Goal: Information Seeking & Learning: Learn about a topic

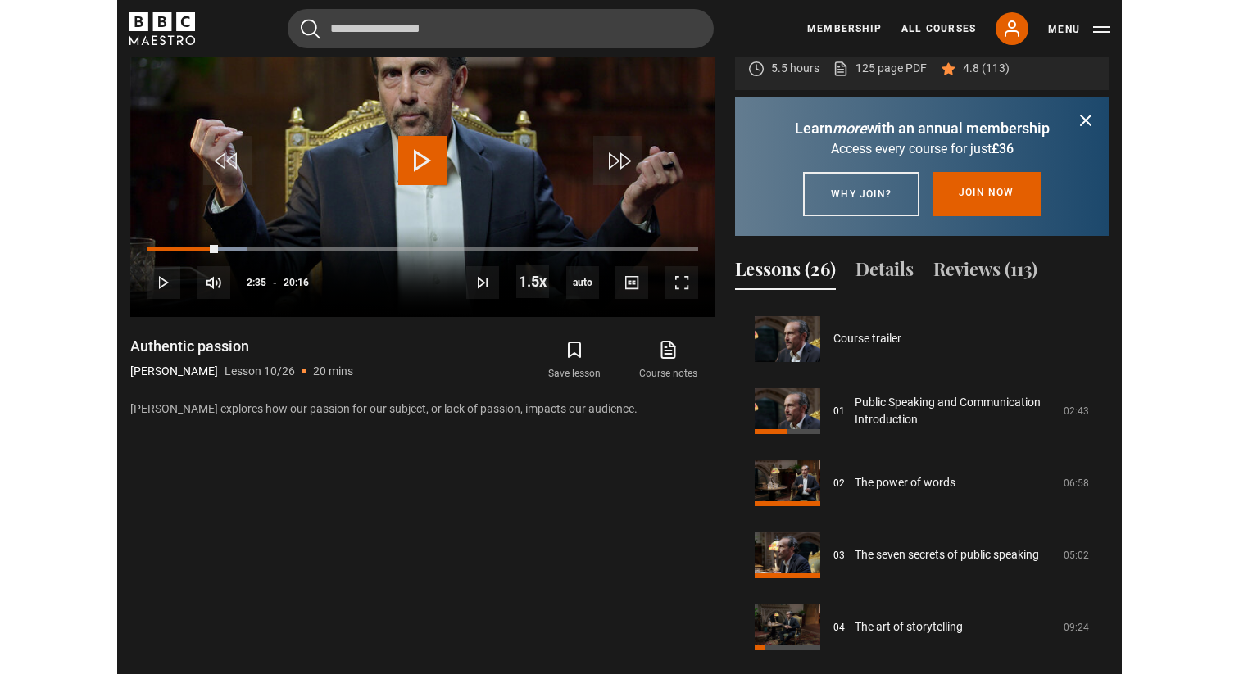
scroll to position [756, 0]
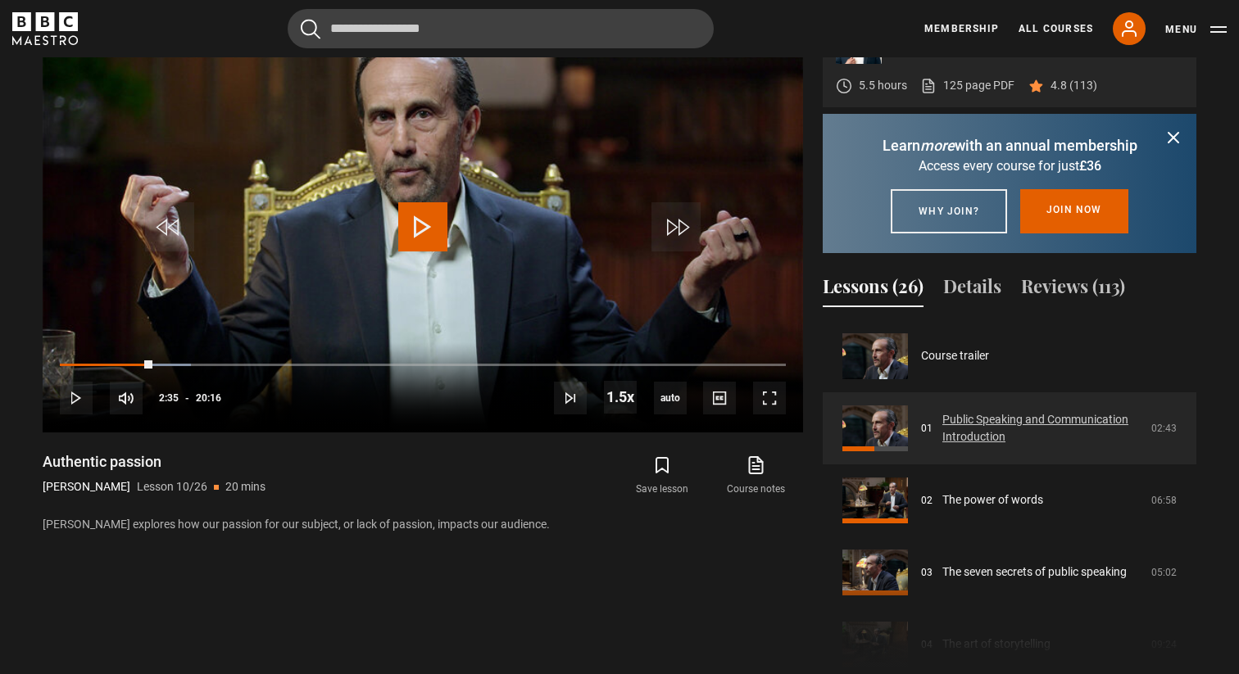
click at [785, 441] on link "Public Speaking and Communication Introduction" at bounding box center [1041, 428] width 199 height 34
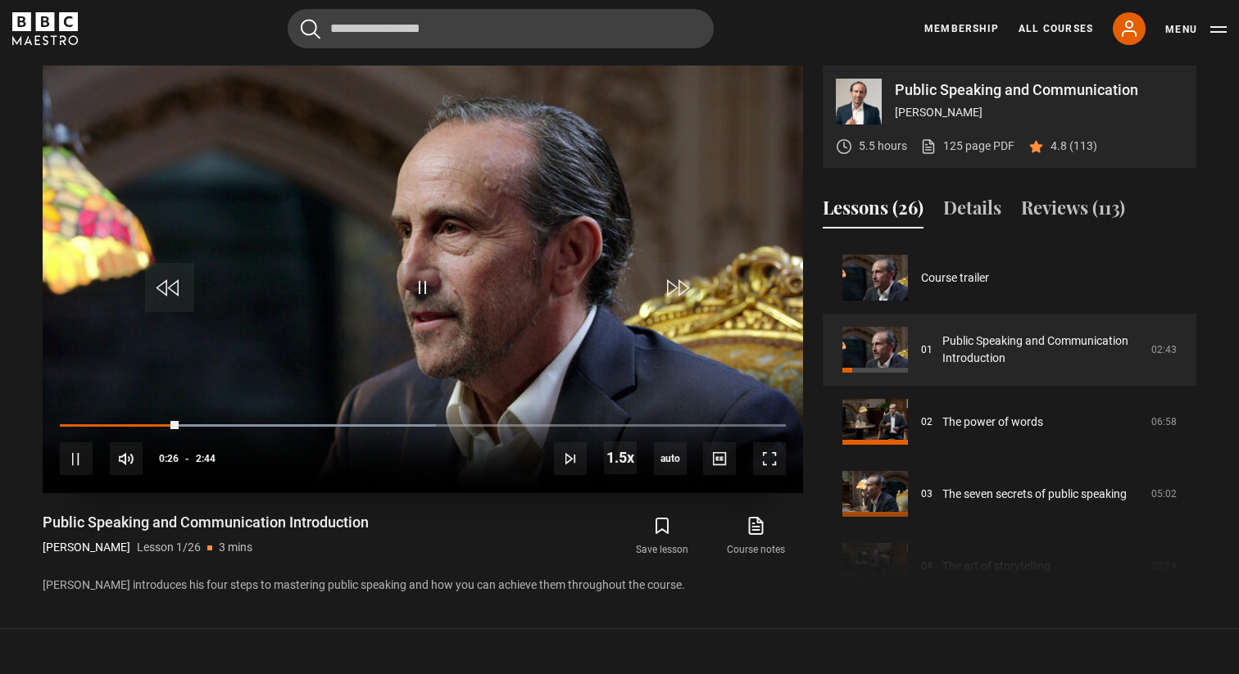
click at [78, 422] on div "10s Skip Back 10 seconds Pause 10s Skip Forward 10 seconds Loaded : 51.83% 0:14…" at bounding box center [423, 448] width 761 height 91
click at [770, 465] on span "Video Player" at bounding box center [769, 459] width 33 height 33
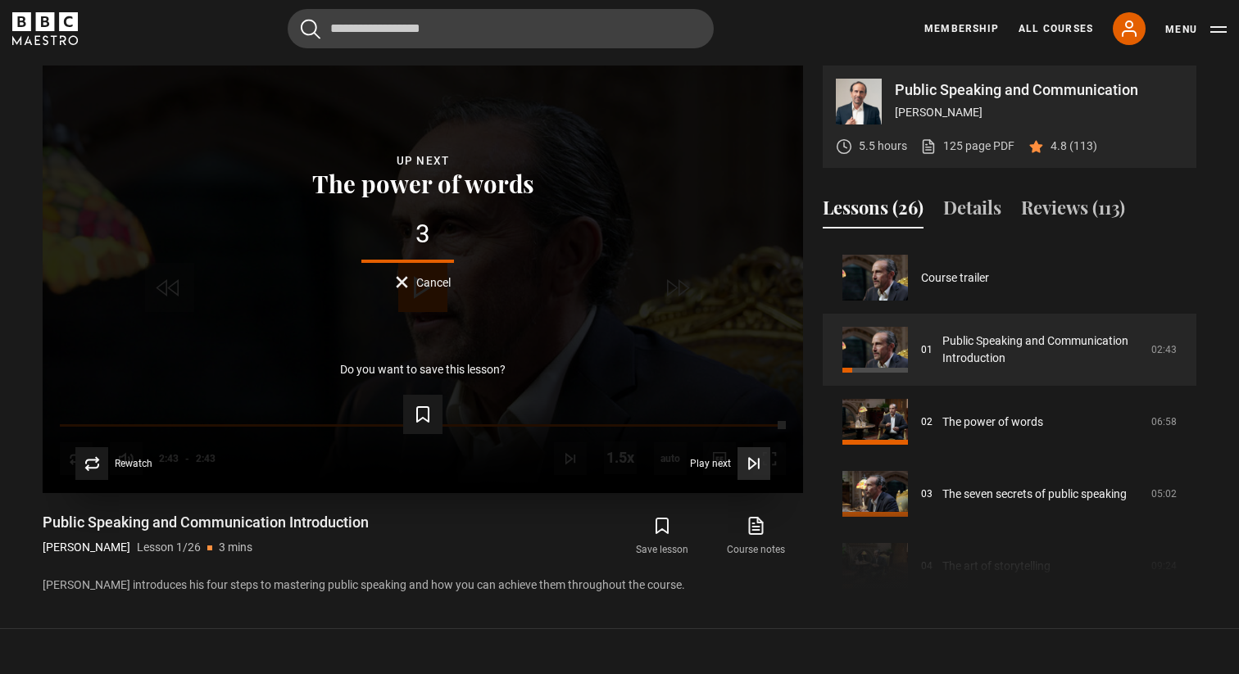
click at [718, 460] on span "Play next" at bounding box center [710, 464] width 41 height 10
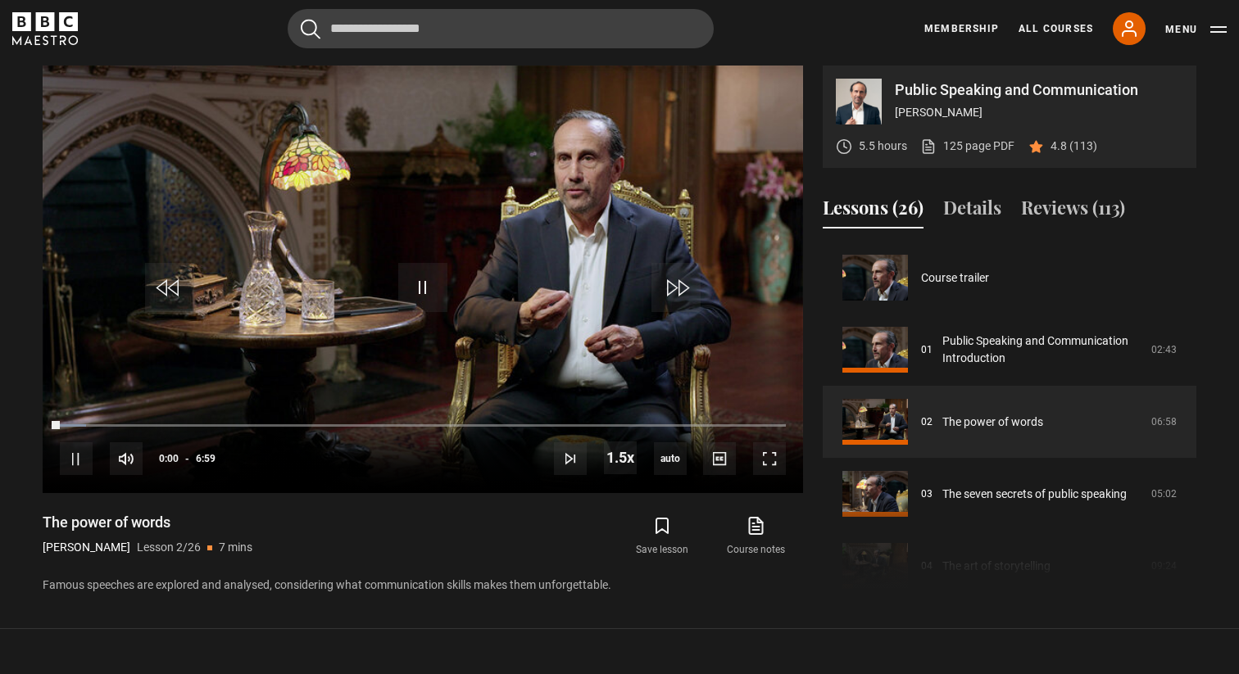
scroll to position [72, 0]
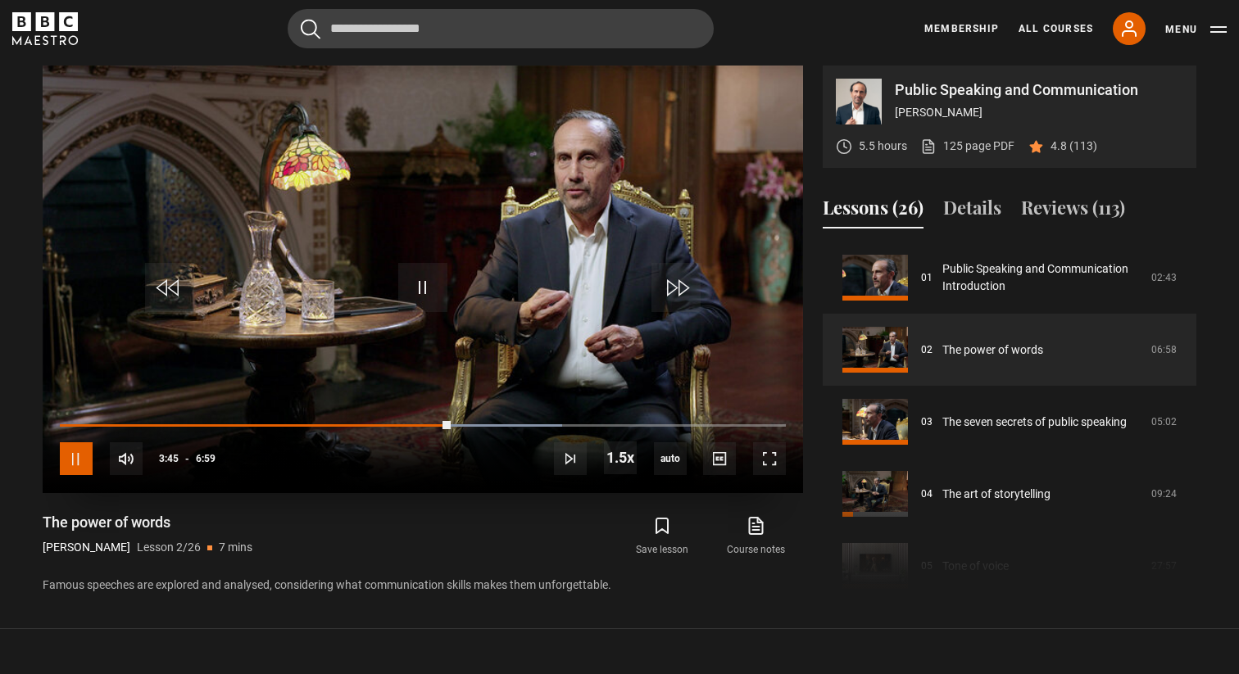
click at [79, 460] on span "Video Player" at bounding box center [76, 459] width 33 height 33
click at [423, 279] on span "Video Player" at bounding box center [422, 287] width 49 height 49
click at [772, 455] on span "Video Player" at bounding box center [769, 459] width 33 height 33
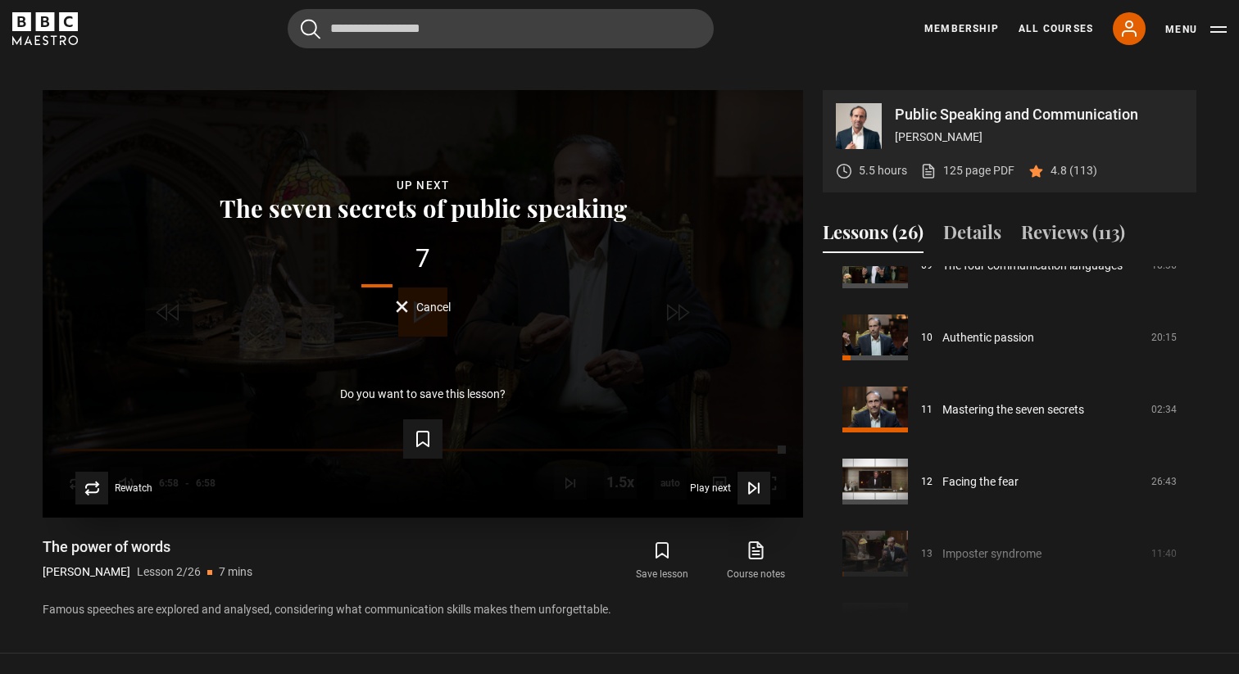
scroll to position [670, 0]
click at [704, 493] on span "Play next" at bounding box center [710, 490] width 41 height 10
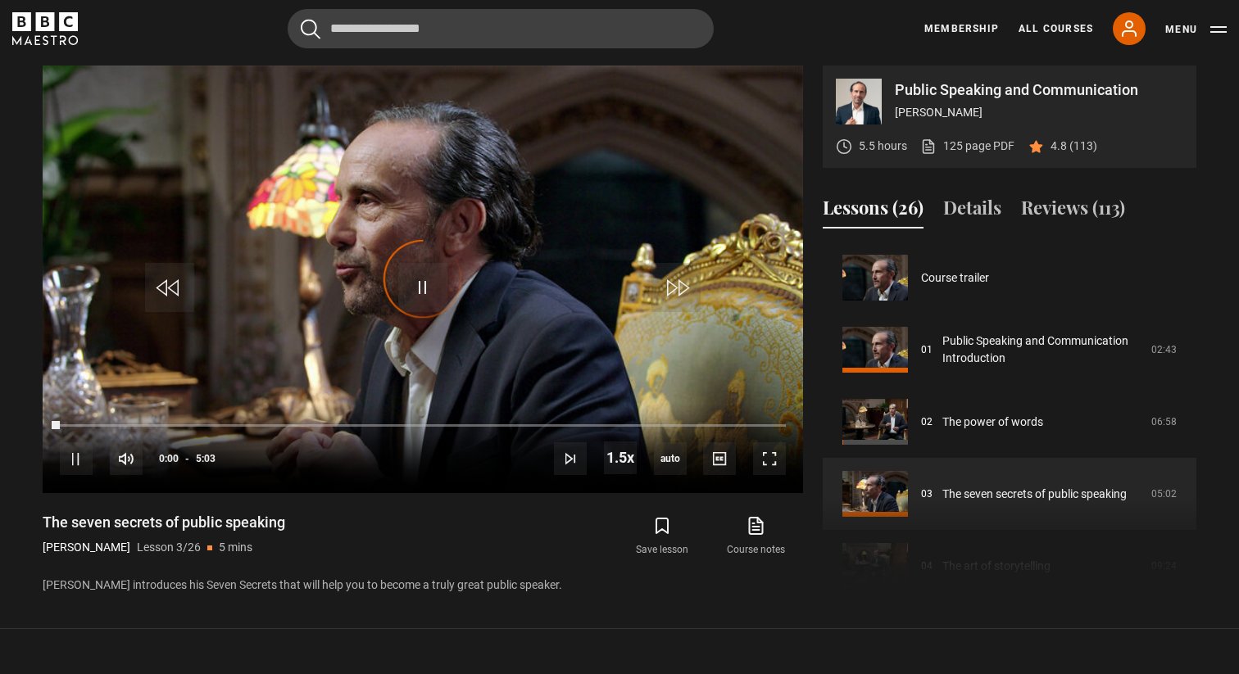
scroll to position [144, 0]
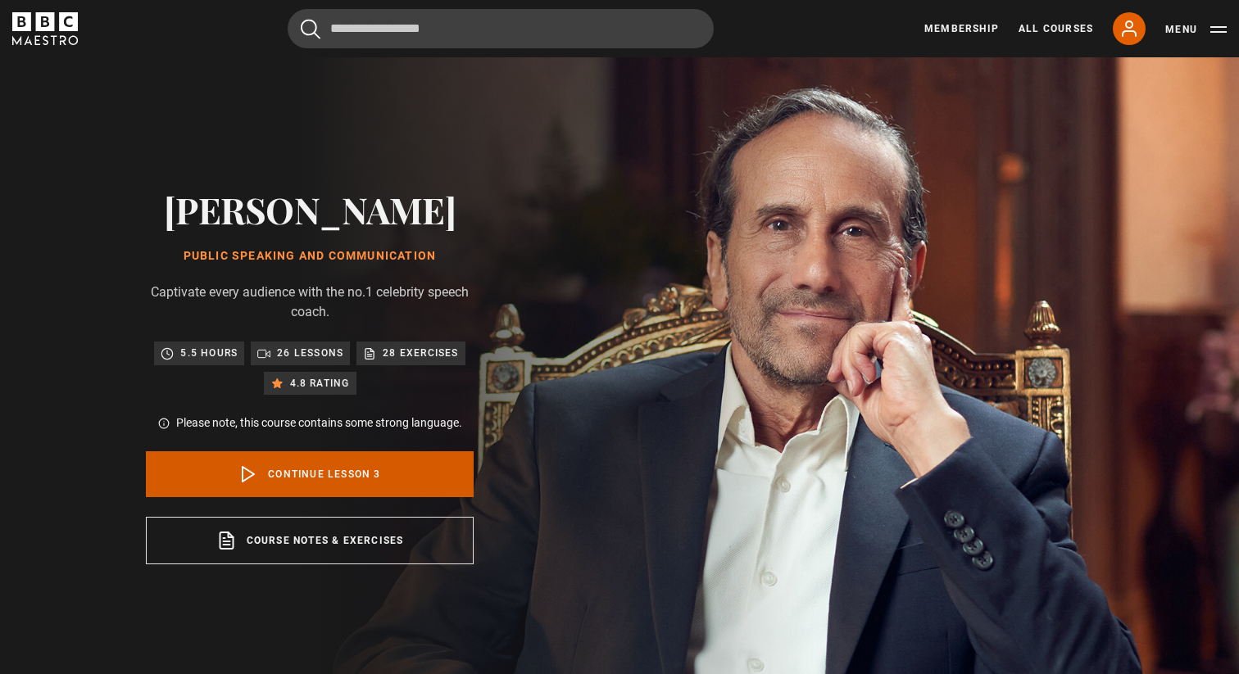
scroll to position [144, 0]
click at [328, 476] on link "Continue lesson 3" at bounding box center [310, 475] width 328 height 46
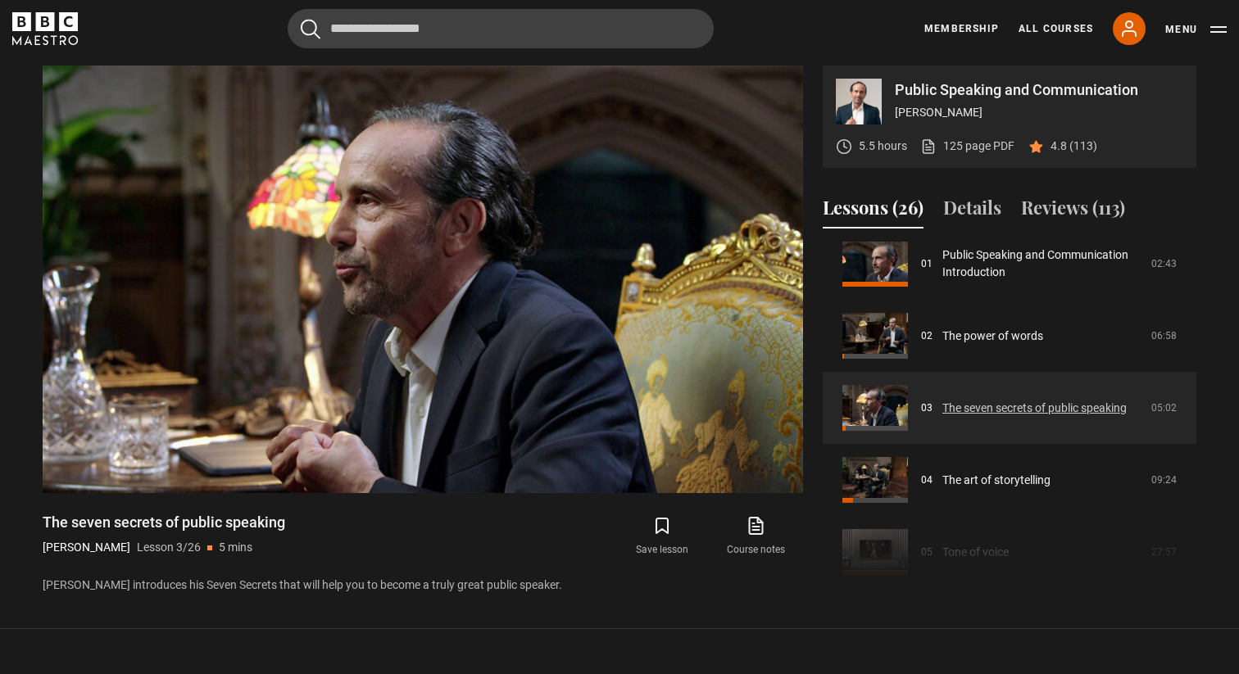
scroll to position [95, 0]
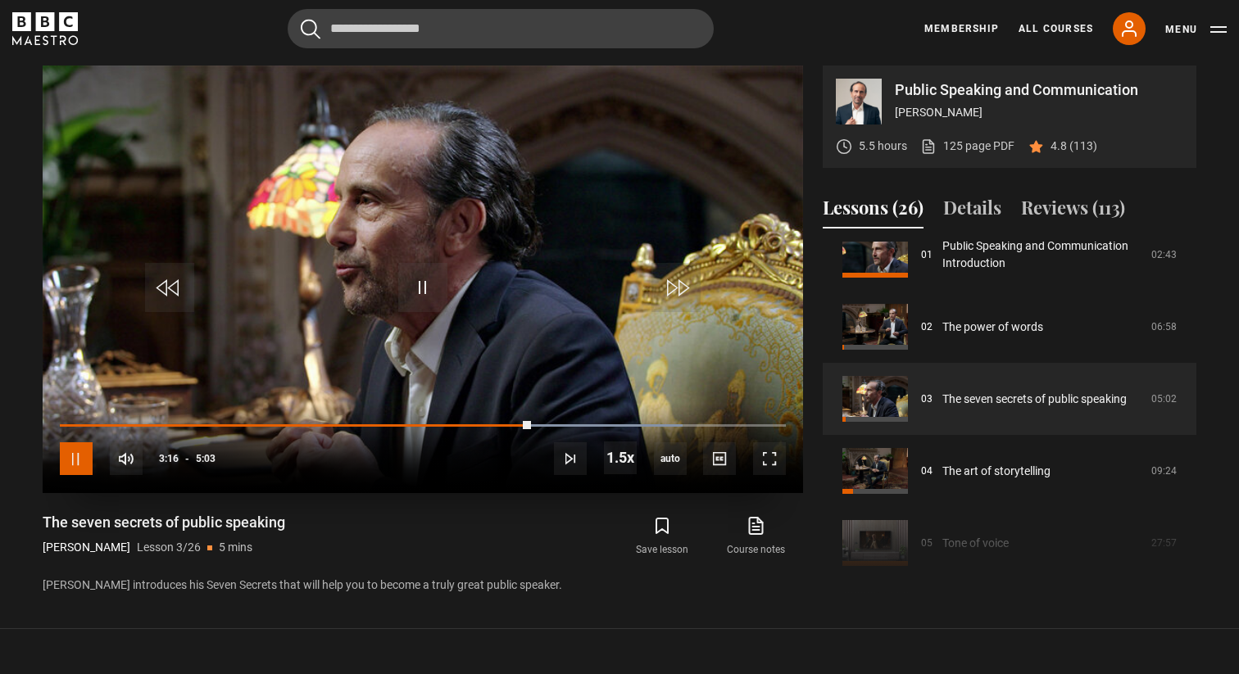
click at [80, 462] on span "Video Player" at bounding box center [76, 459] width 33 height 33
click at [318, 310] on video "Video Player" at bounding box center [423, 280] width 761 height 428
click at [419, 290] on span "Video Player" at bounding box center [422, 287] width 49 height 49
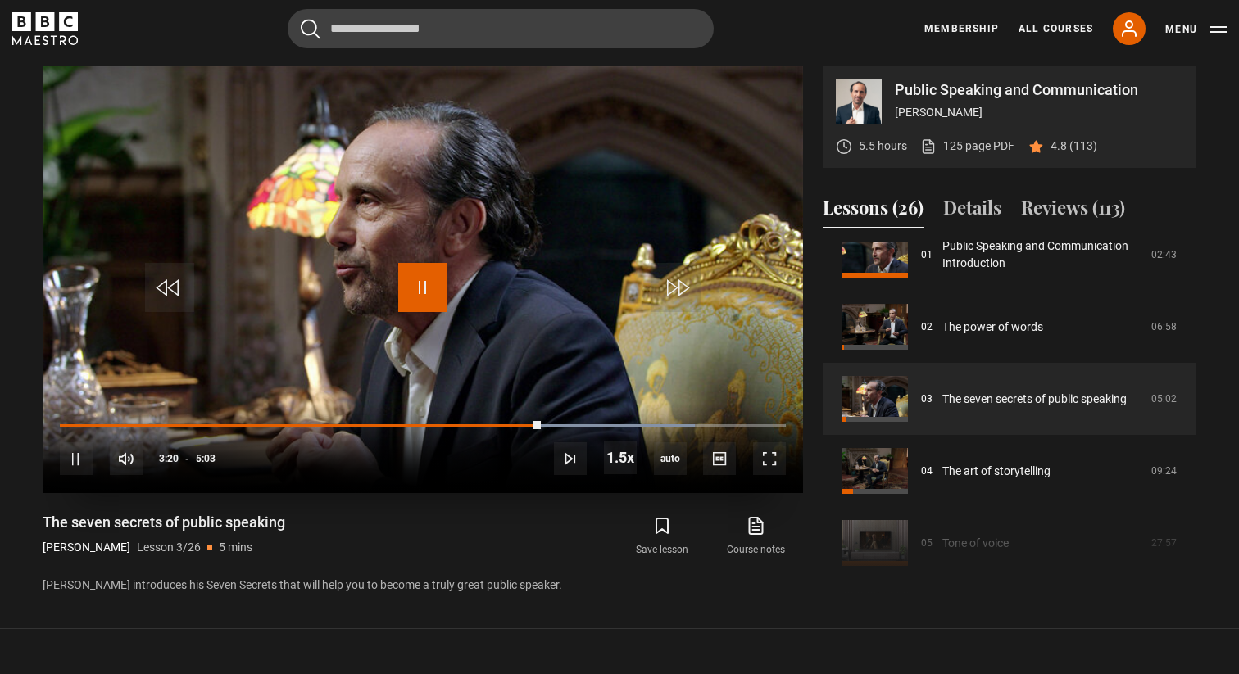
click at [419, 290] on span "Video Player" at bounding box center [422, 287] width 49 height 49
click at [80, 465] on span "Video Player" at bounding box center [76, 459] width 33 height 33
click at [422, 284] on span "Video Player" at bounding box center [422, 287] width 49 height 49
click at [78, 458] on span "Video Player" at bounding box center [76, 459] width 33 height 33
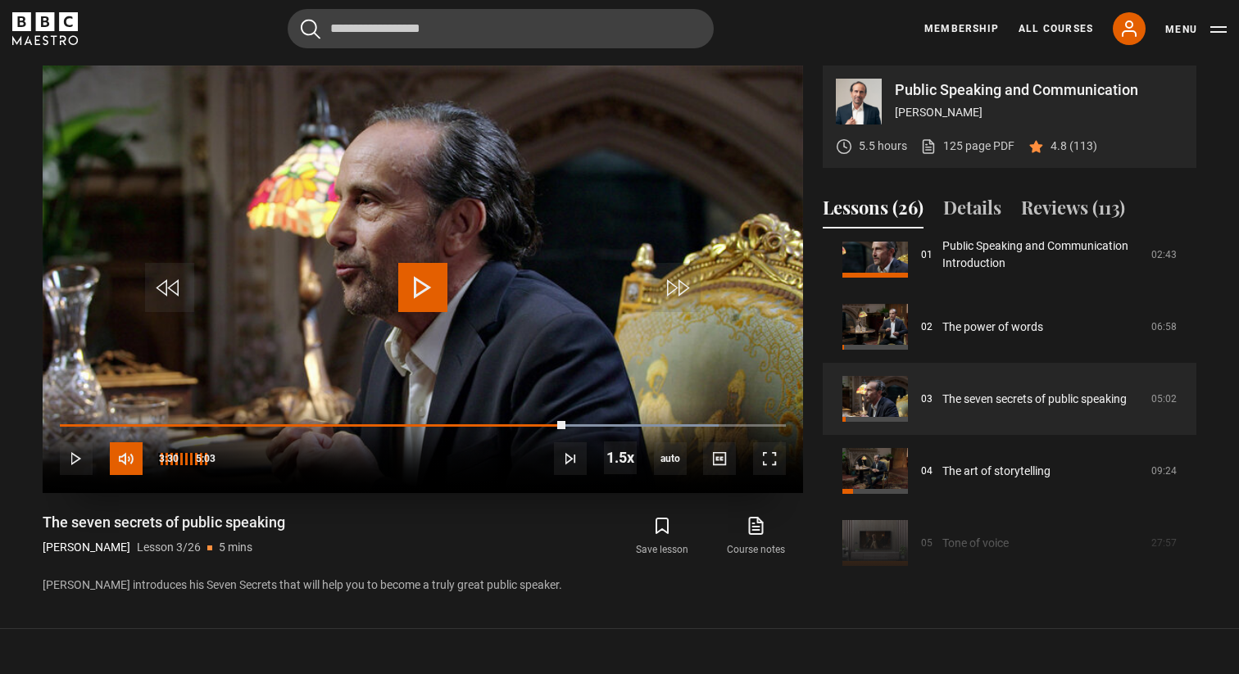
click at [126, 461] on span "Video Player" at bounding box center [126, 459] width 33 height 33
click at [68, 461] on span "Video Player" at bounding box center [76, 459] width 33 height 33
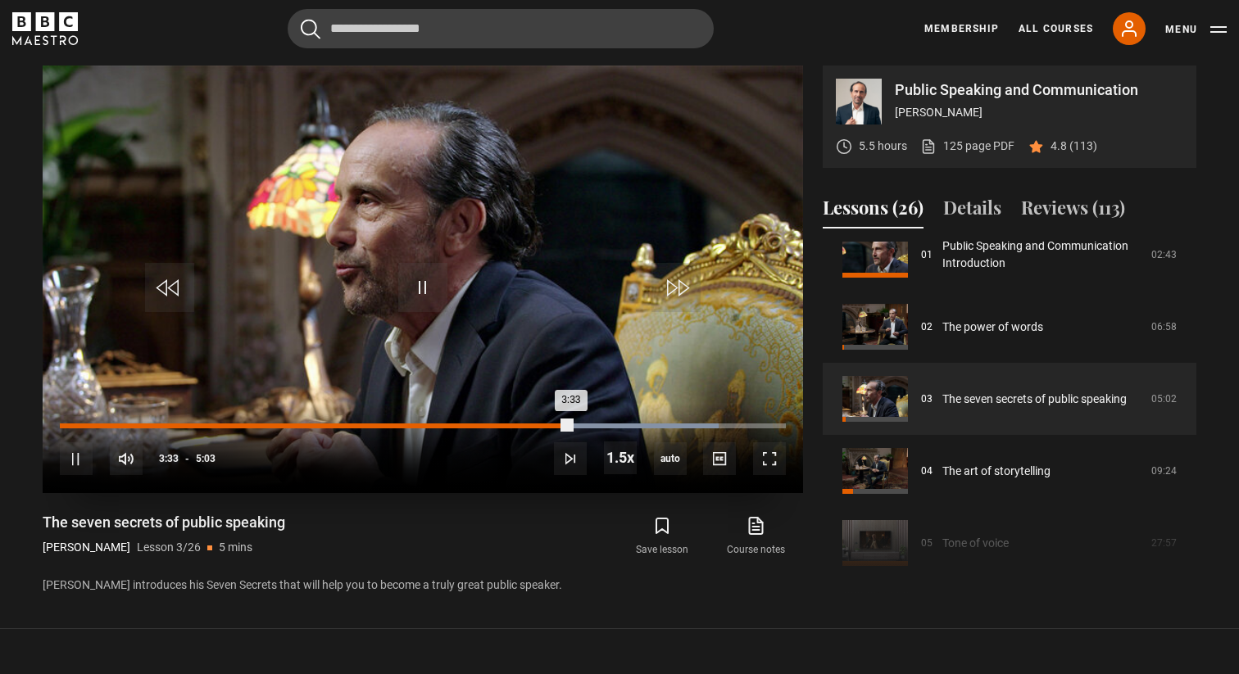
click at [421, 424] on div "2:30" at bounding box center [422, 426] width 2 height 5
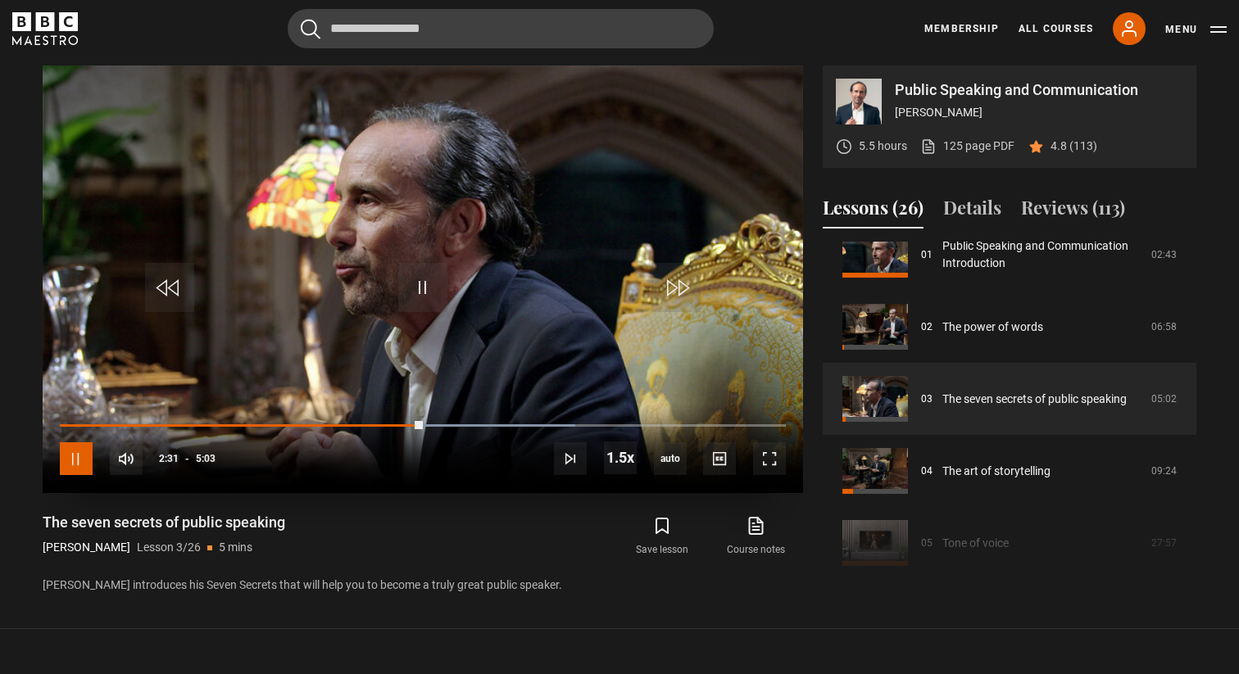
click at [75, 458] on span "Video Player" at bounding box center [76, 459] width 33 height 33
click at [422, 280] on span "Video Player" at bounding box center [422, 287] width 49 height 49
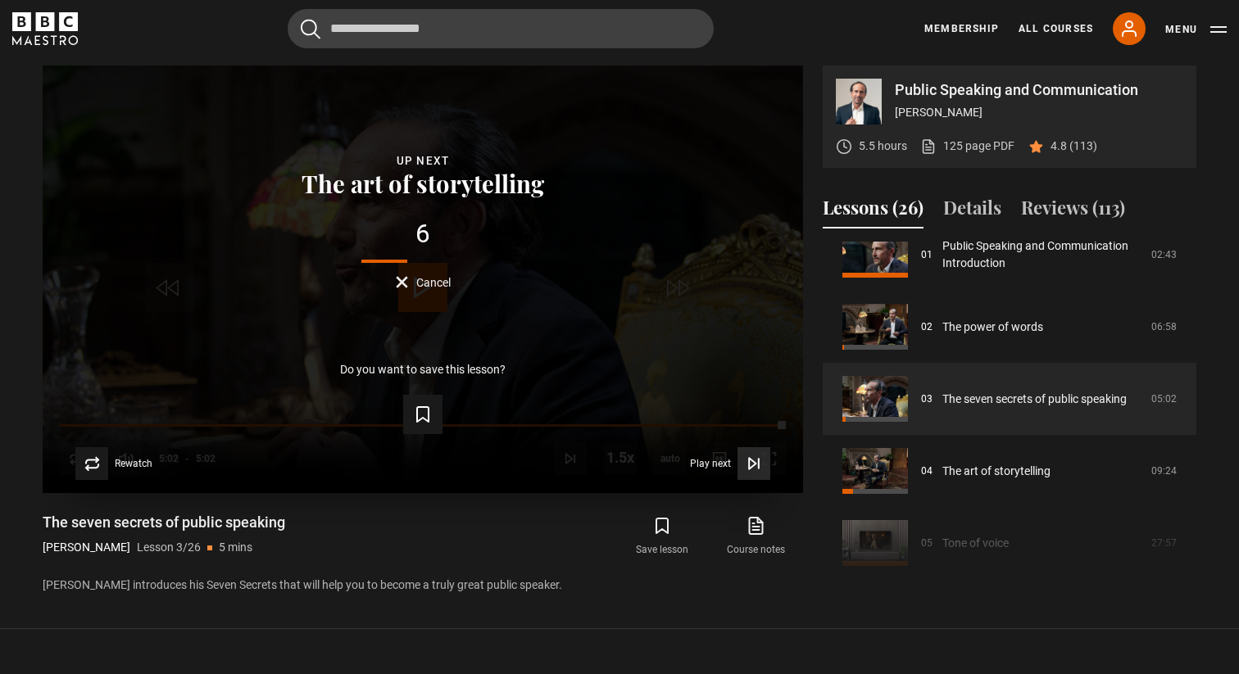
click at [718, 471] on button "Play next Play next" at bounding box center [730, 463] width 80 height 33
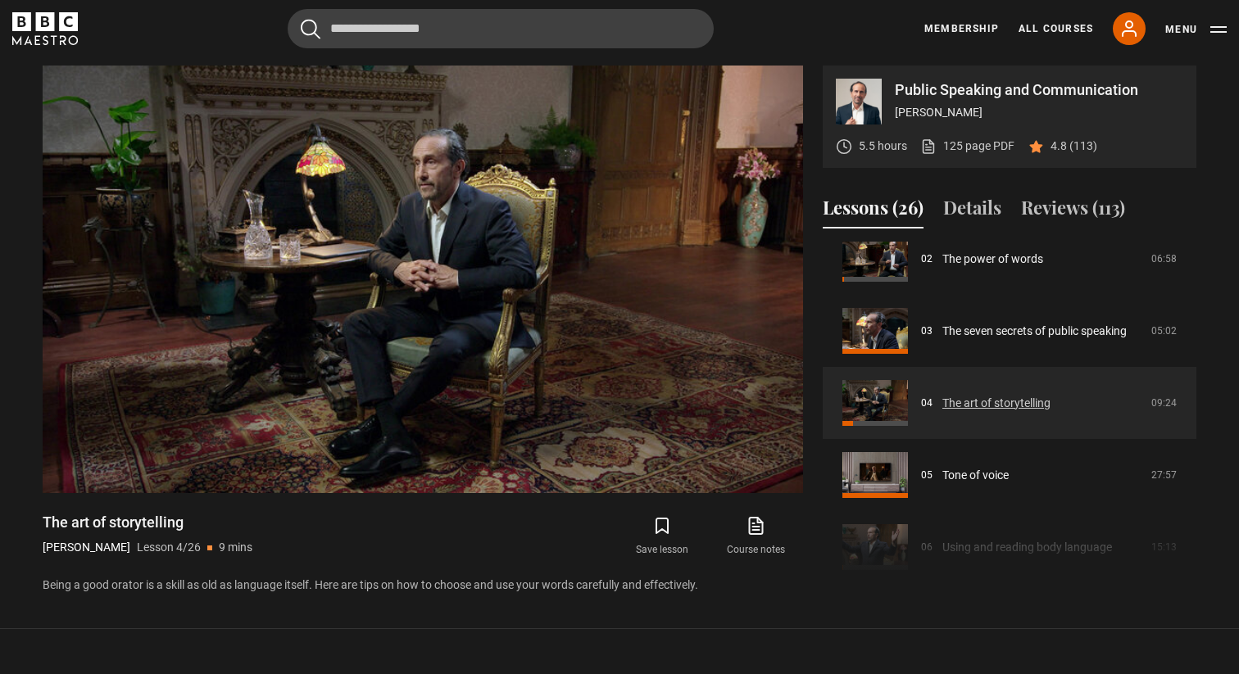
scroll to position [162, 0]
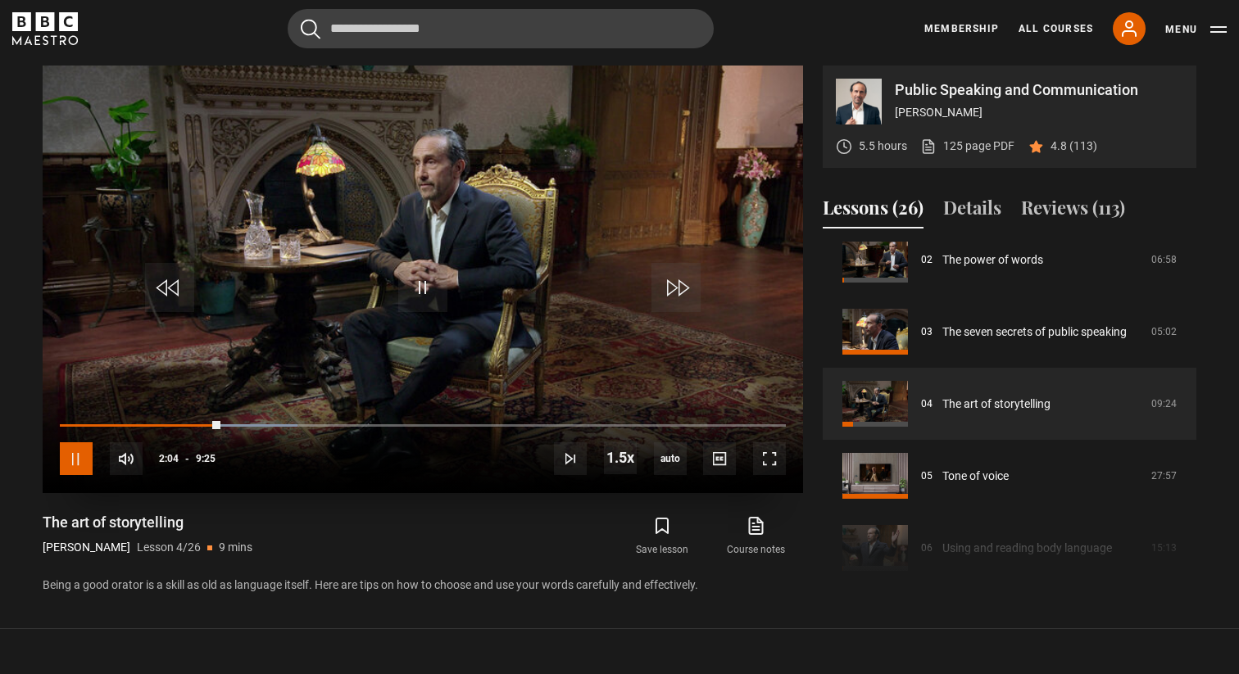
click at [75, 461] on span "Video Player" at bounding box center [76, 459] width 33 height 33
click at [70, 456] on span "Video Player" at bounding box center [76, 459] width 33 height 33
click at [438, 283] on span "Video Player" at bounding box center [422, 287] width 49 height 49
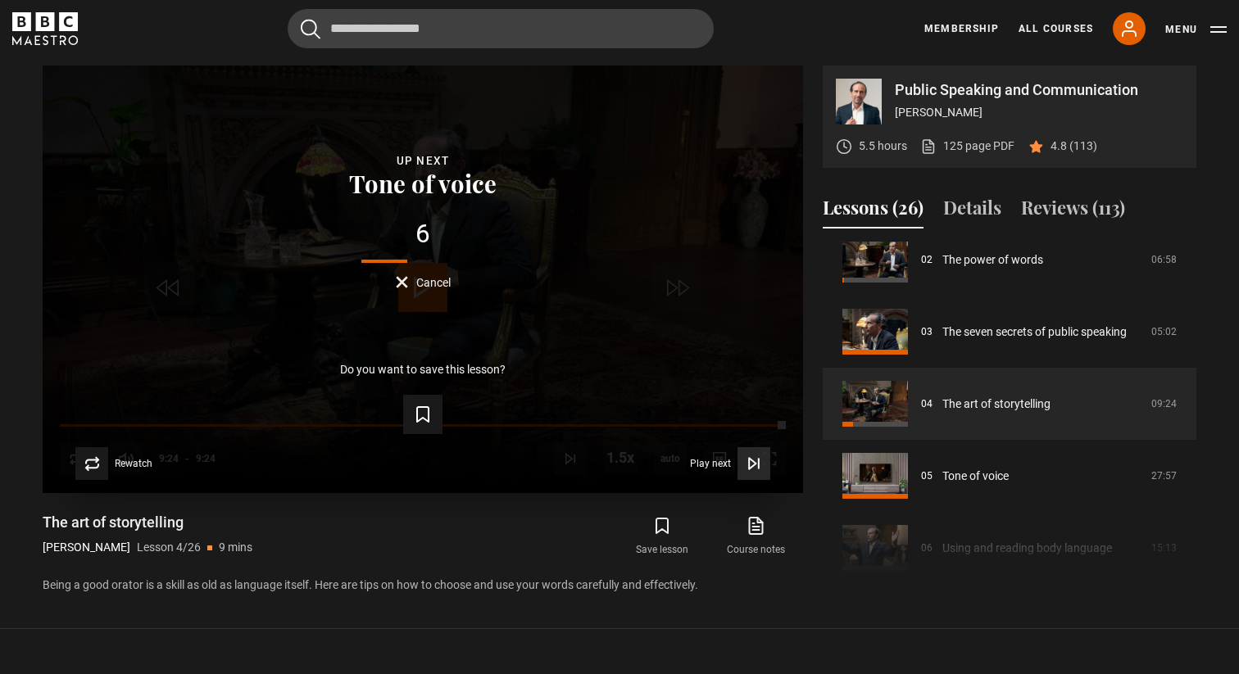
click at [749, 461] on icon "Video Player" at bounding box center [752, 464] width 7 height 11
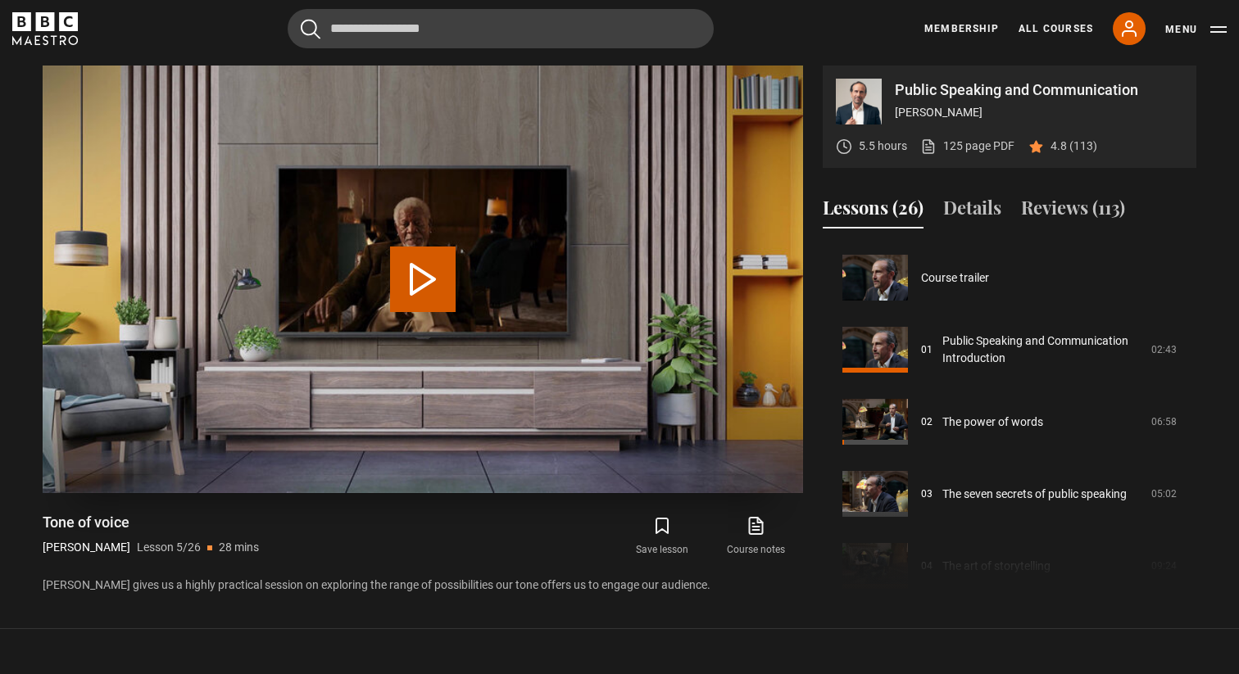
scroll to position [288, 0]
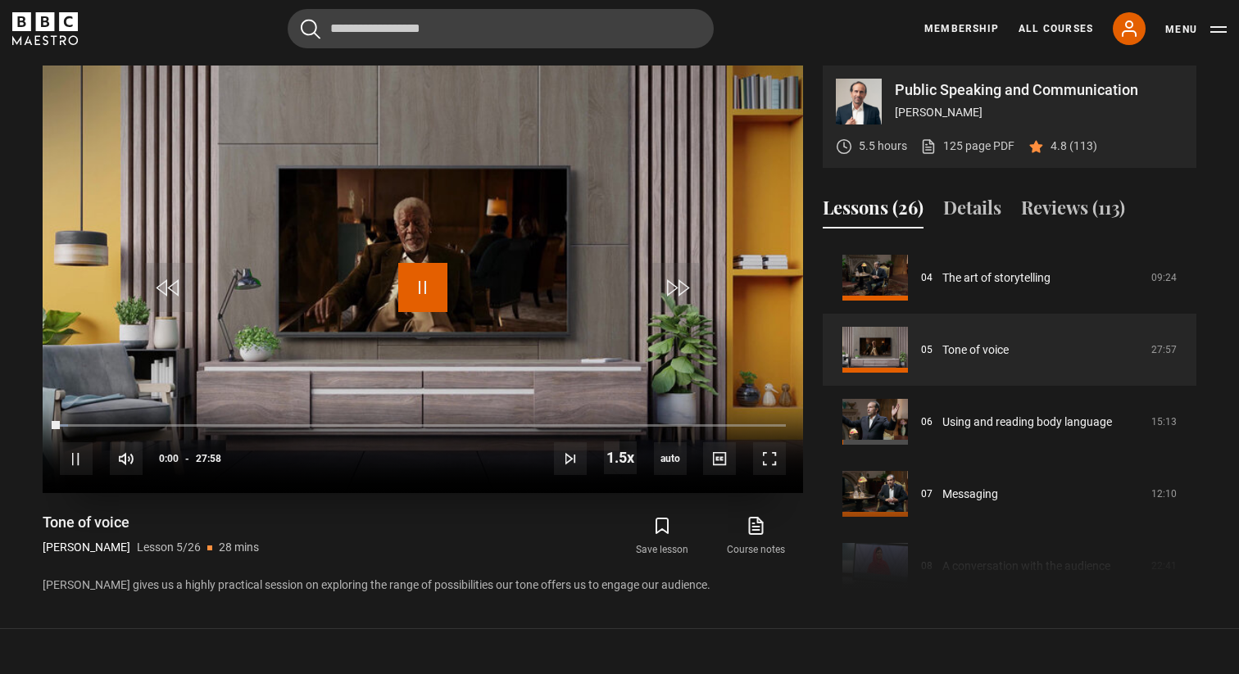
click at [428, 283] on span "Video Player" at bounding box center [422, 287] width 49 height 49
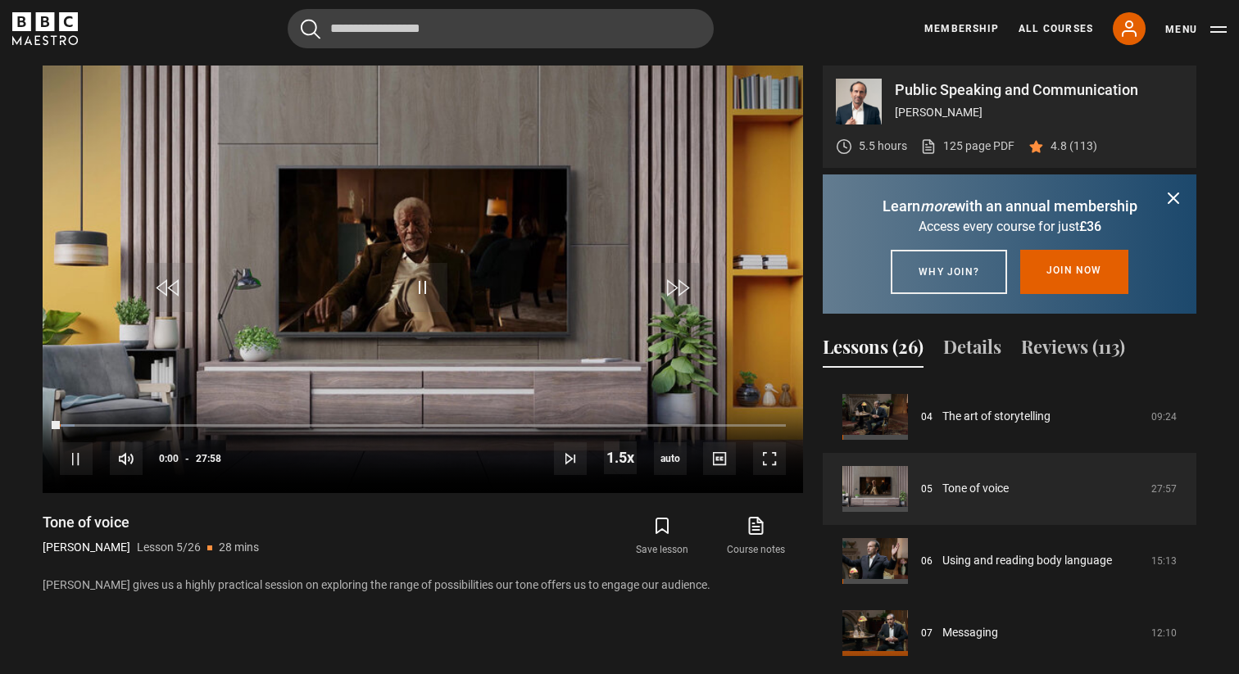
click at [1170, 200] on icon "submit" at bounding box center [1174, 198] width 20 height 20
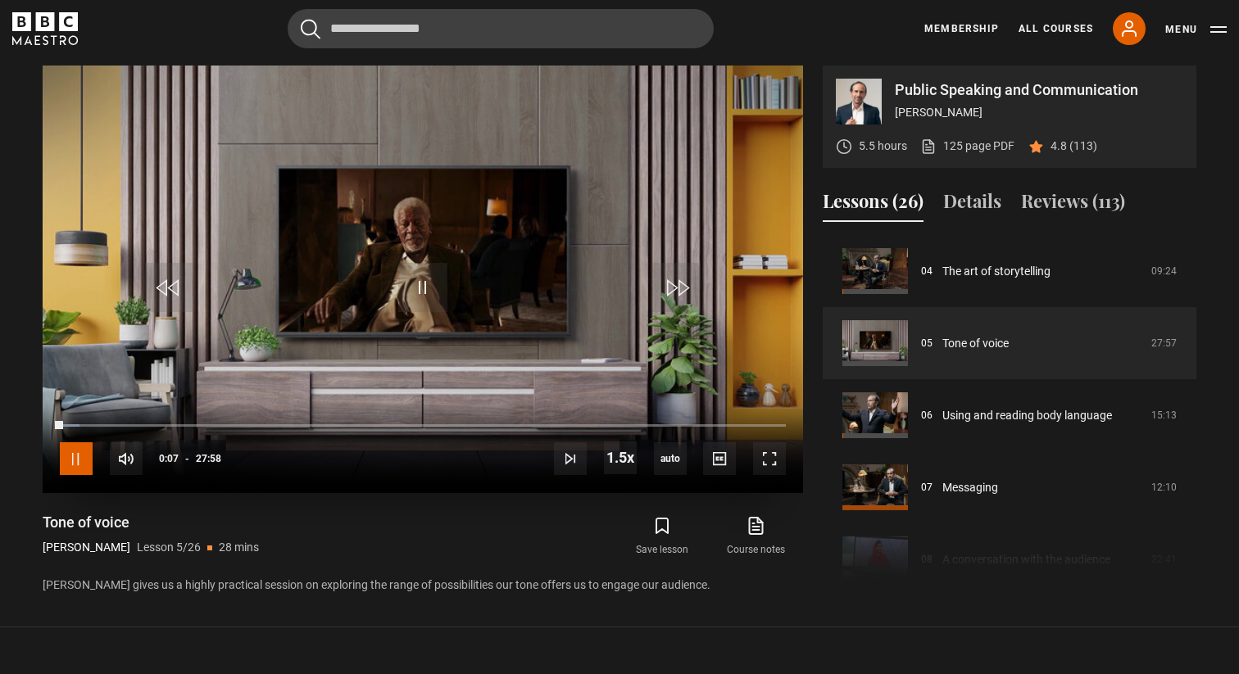
click at [70, 459] on span "Video Player" at bounding box center [76, 459] width 33 height 33
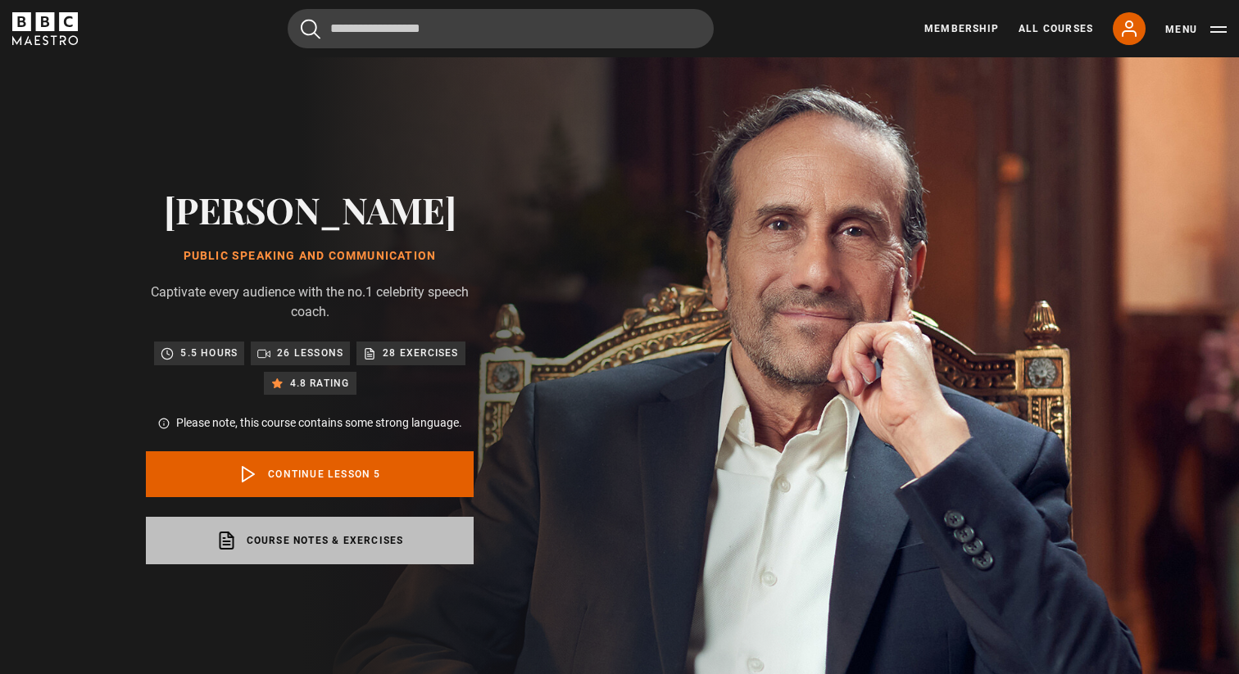
scroll to position [288, 0]
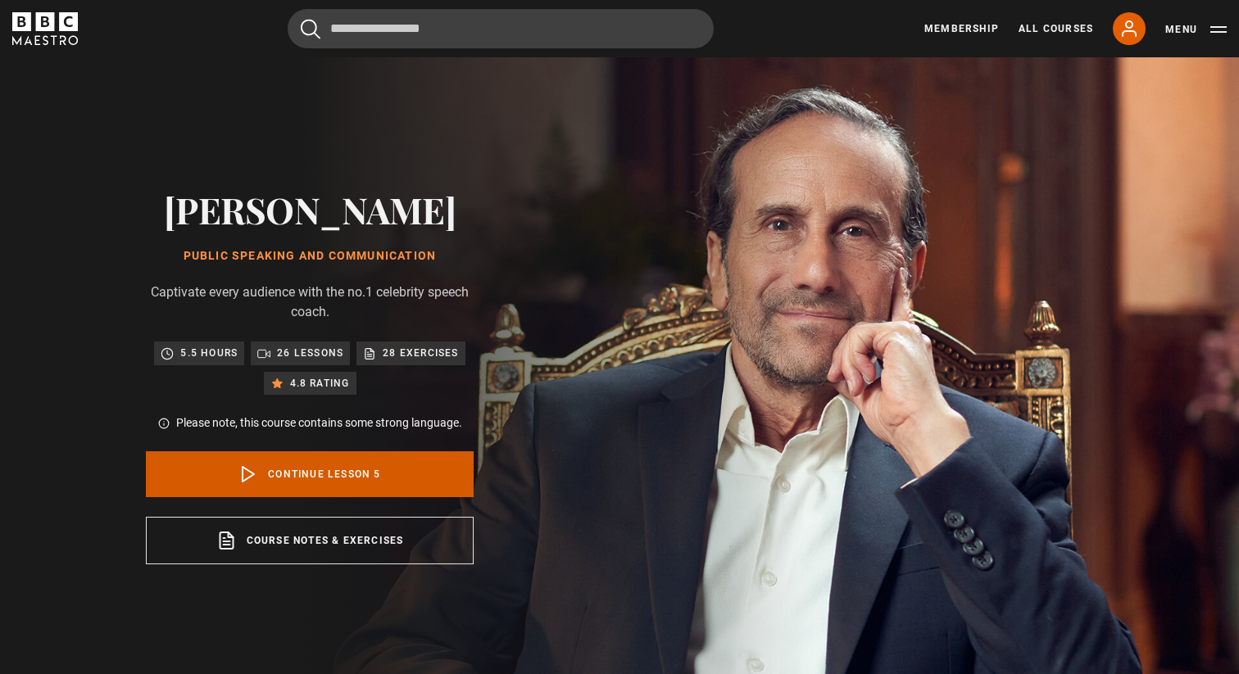
click at [266, 472] on link "Continue lesson 5" at bounding box center [310, 475] width 328 height 46
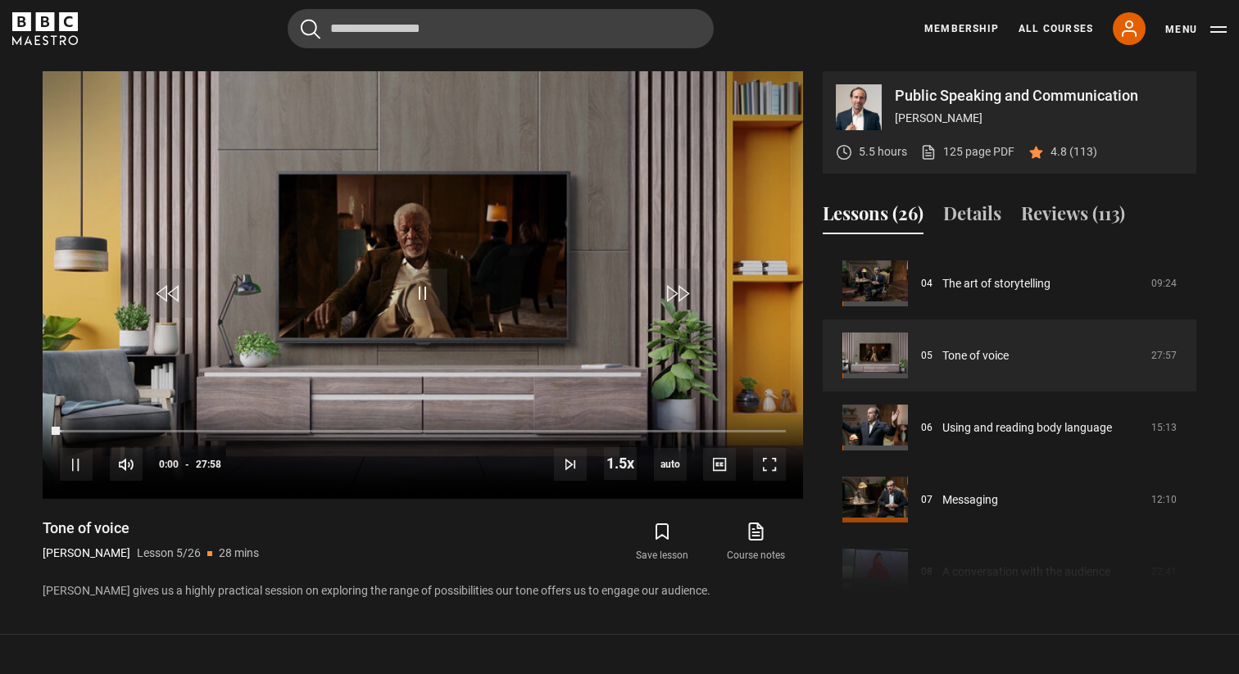
scroll to position [696, 0]
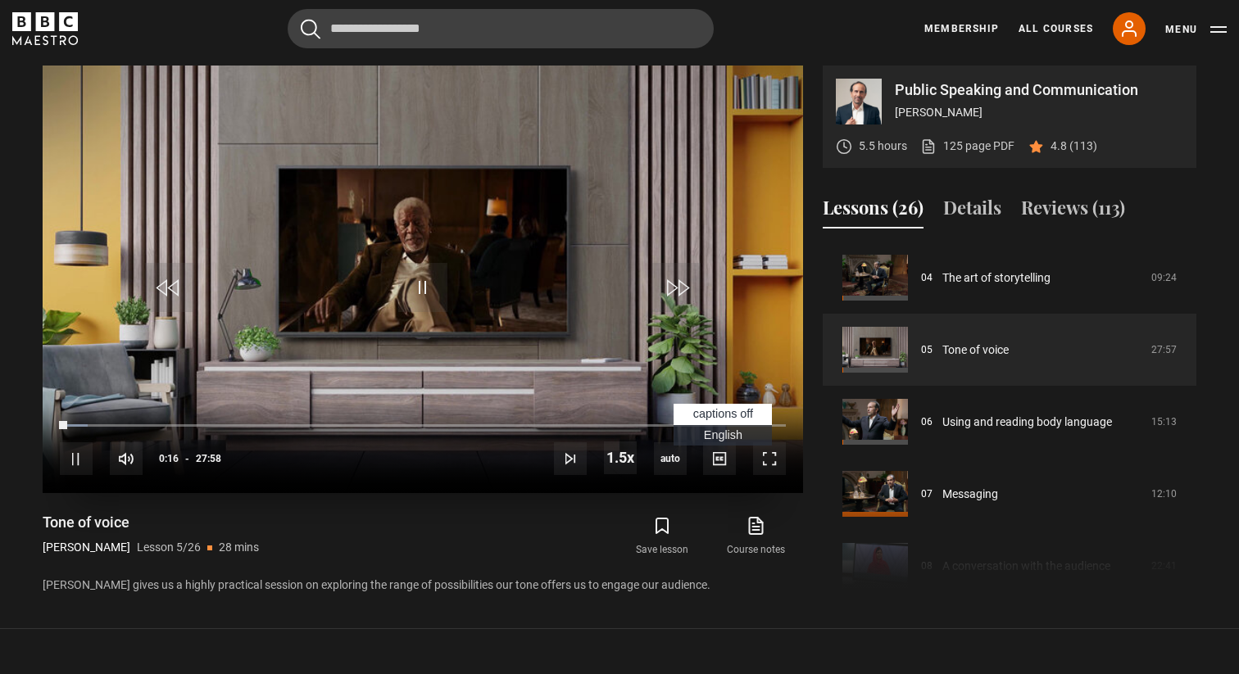
click at [726, 437] on span "English Captions" at bounding box center [723, 435] width 39 height 13
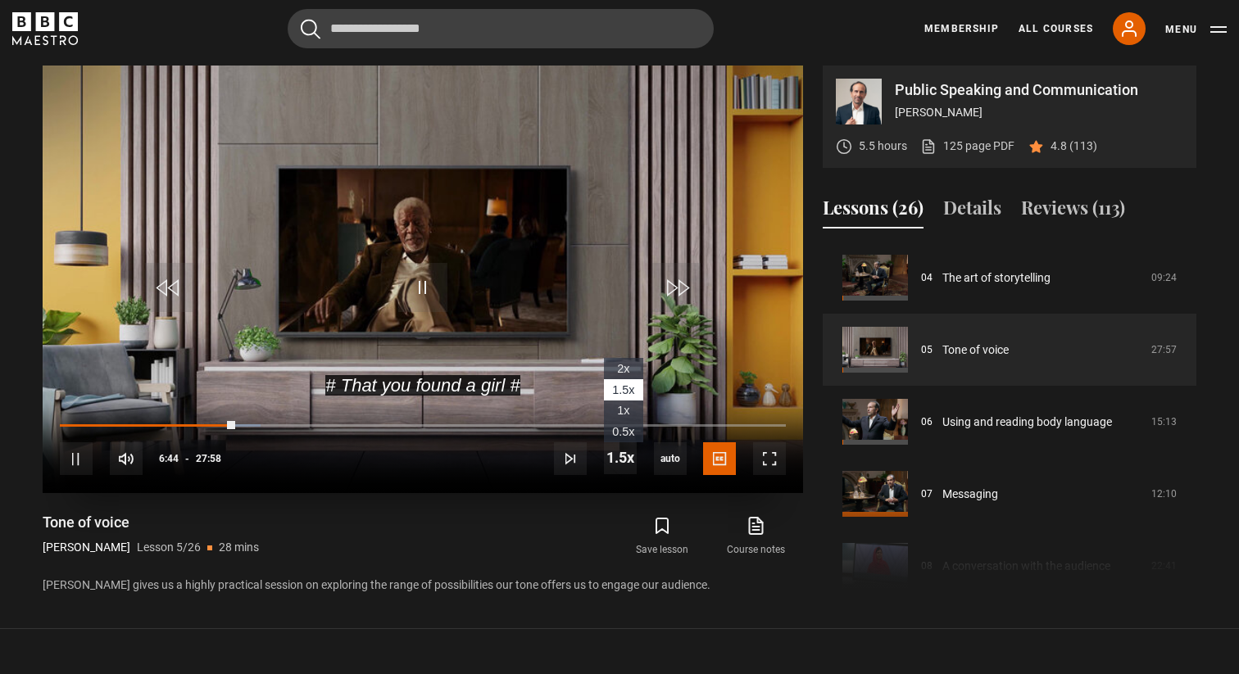
click at [624, 406] on span "1x" at bounding box center [623, 410] width 12 height 13
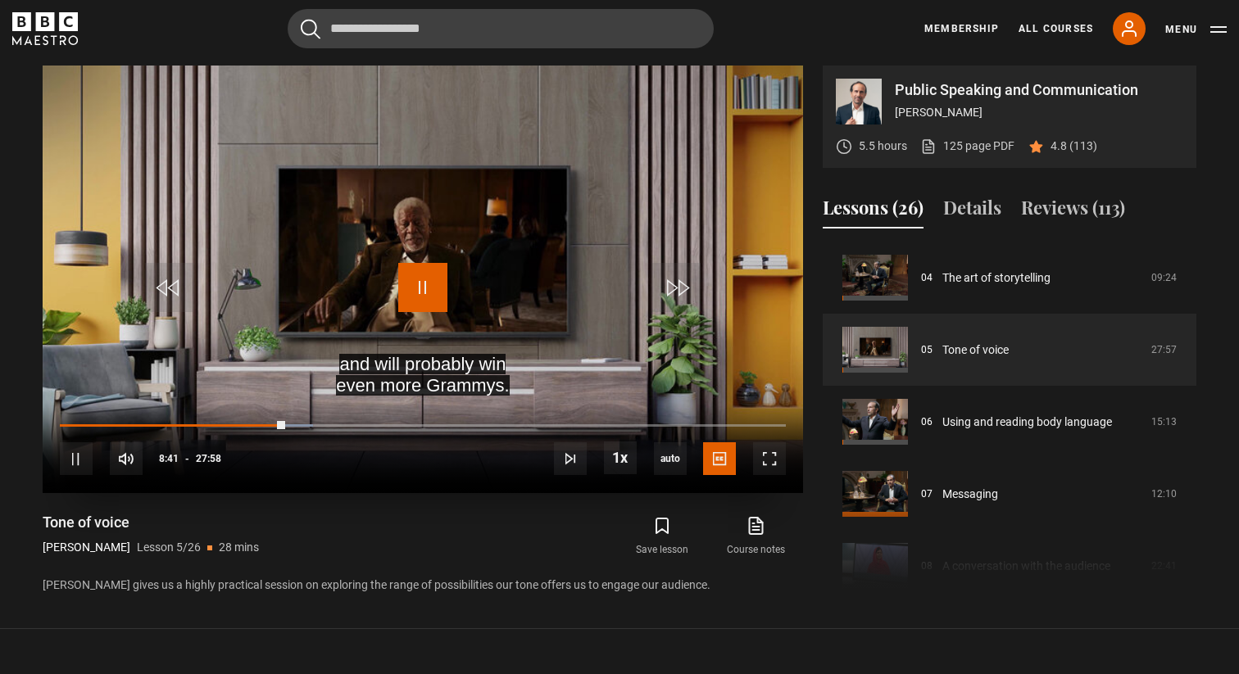
click at [420, 291] on span "Video Player" at bounding box center [422, 287] width 49 height 49
click at [75, 453] on span "Video Player" at bounding box center [76, 459] width 33 height 33
click at [79, 457] on span "Video Player" at bounding box center [76, 459] width 33 height 33
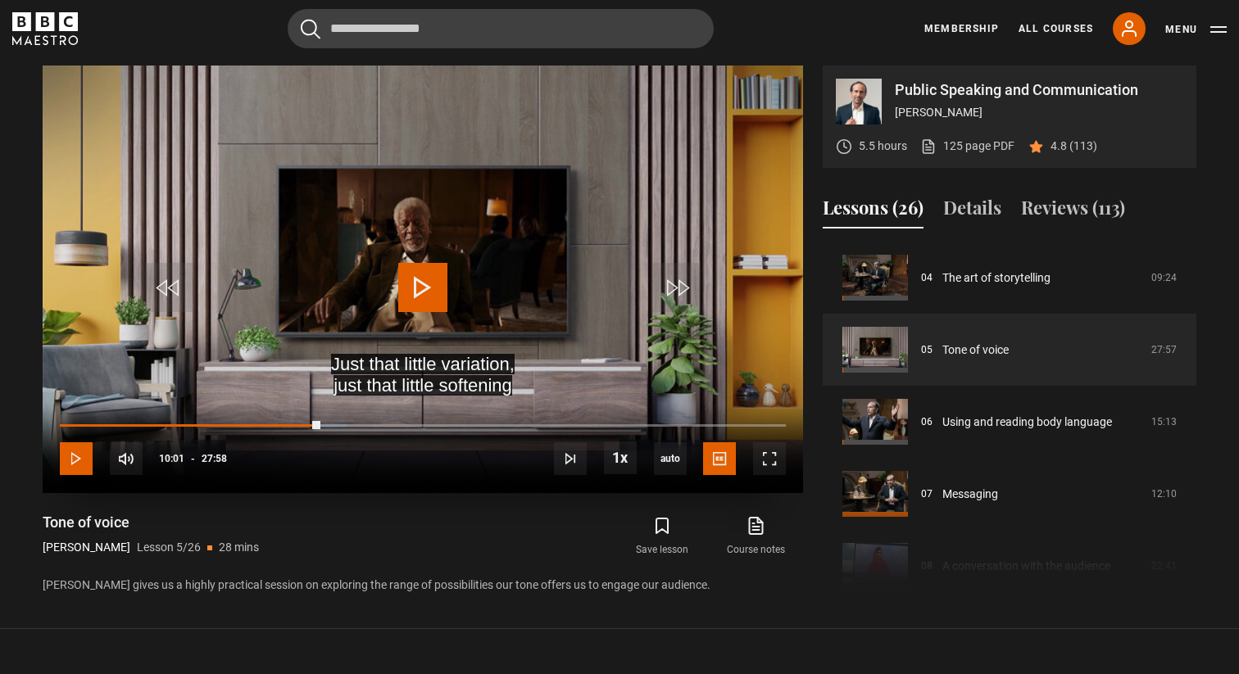
click at [82, 457] on span "Video Player" at bounding box center [76, 459] width 33 height 33
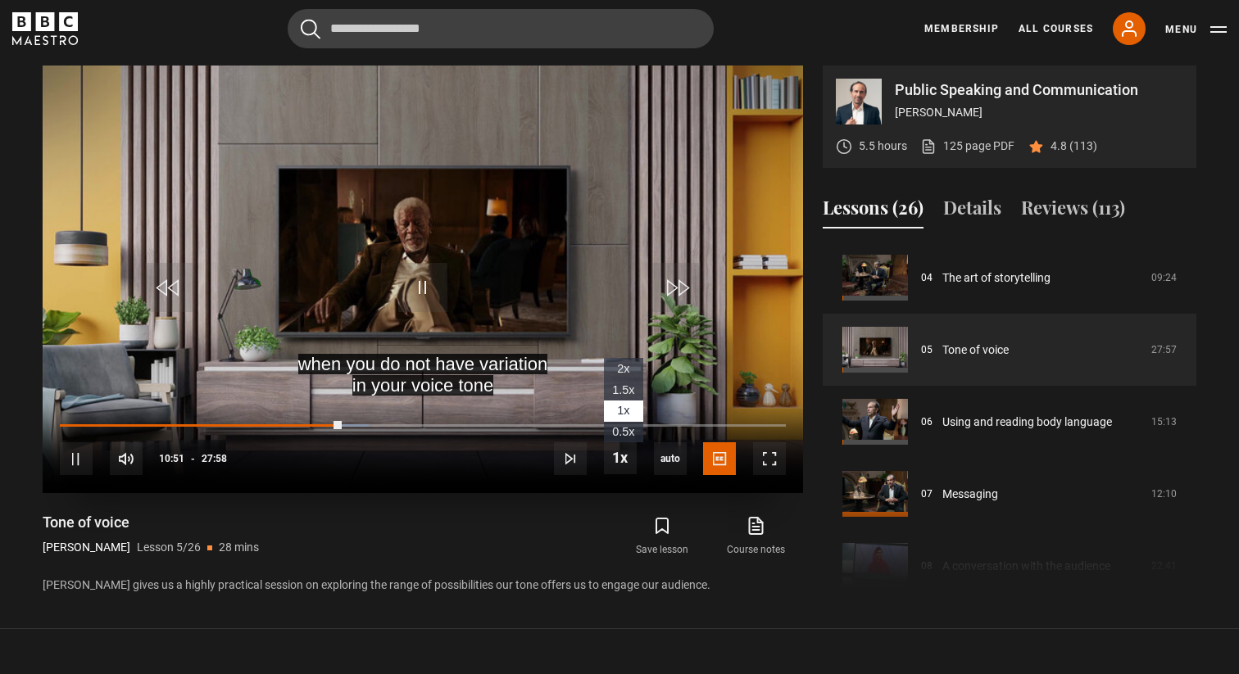
click at [624, 387] on span "1.5x" at bounding box center [623, 390] width 22 height 13
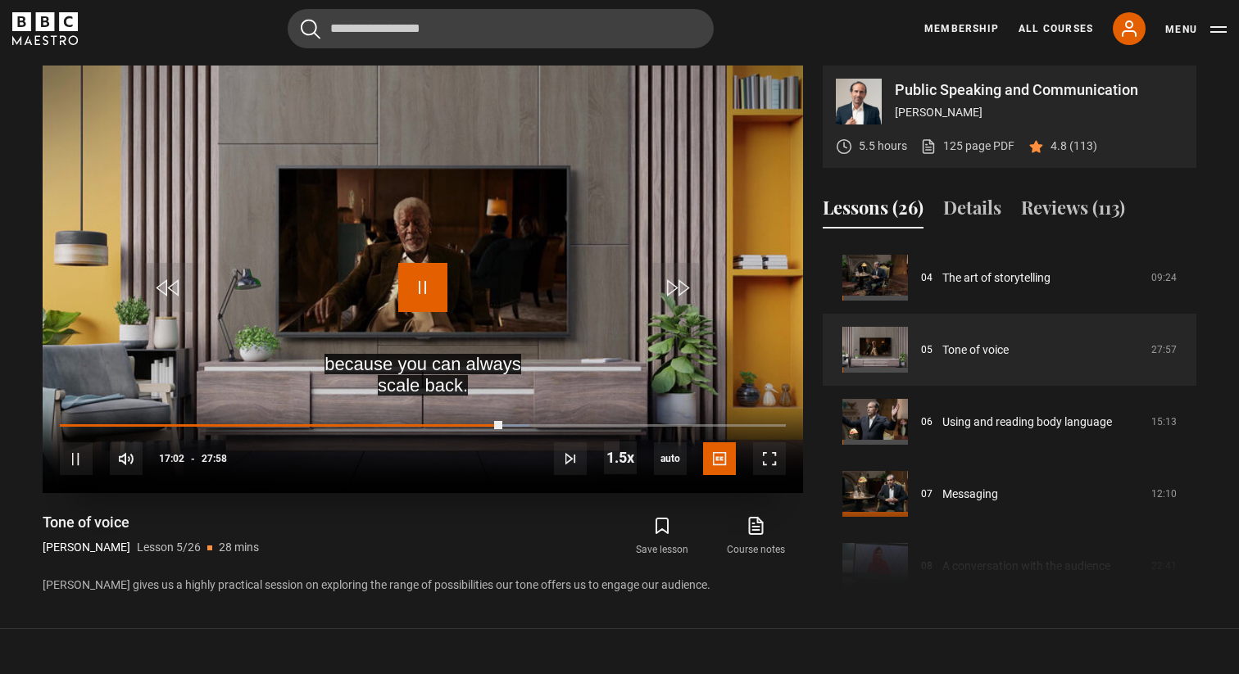
click at [423, 288] on span "Video Player" at bounding box center [422, 287] width 49 height 49
click at [433, 291] on span "Video Player" at bounding box center [422, 287] width 49 height 49
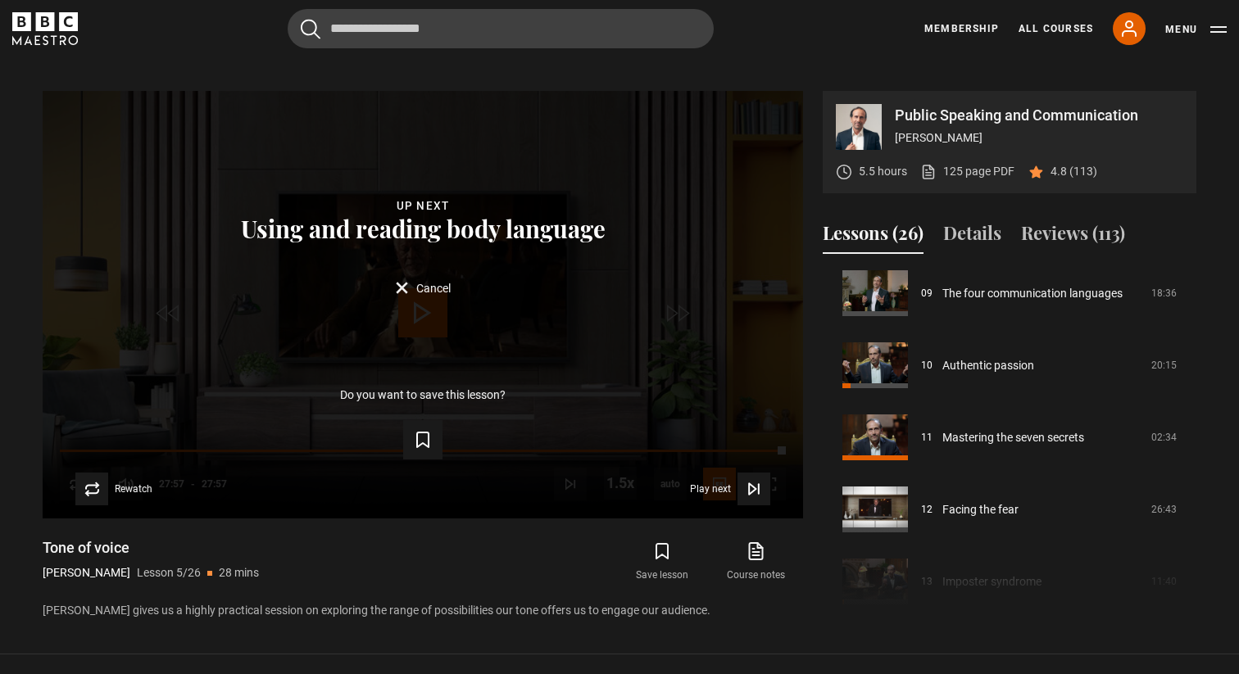
scroll to position [658, 0]
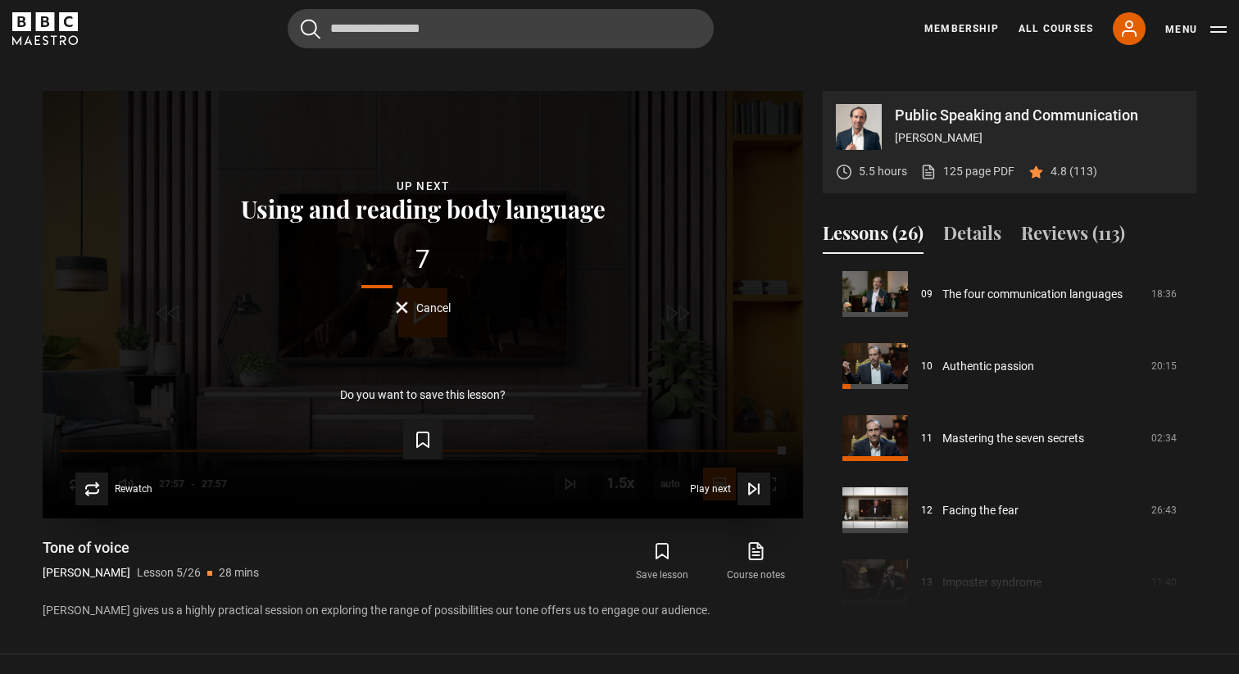
click at [400, 307] on button "Cancel" at bounding box center [423, 308] width 55 height 12
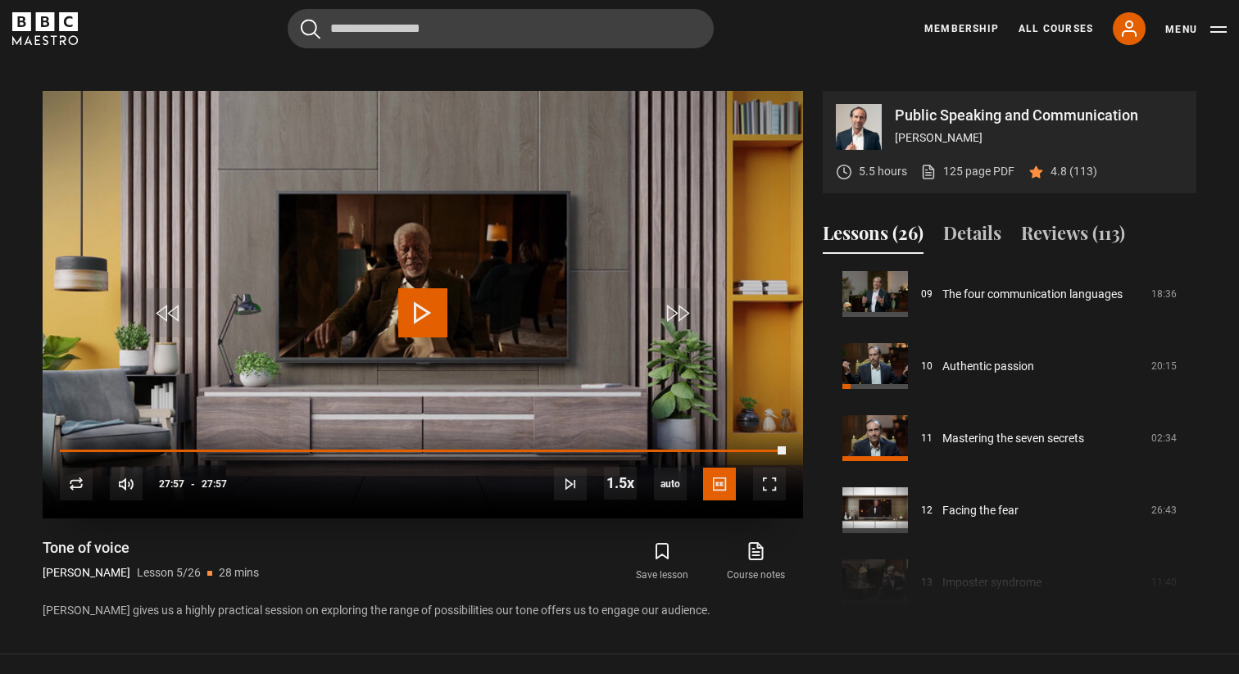
click at [425, 300] on span "Video Player" at bounding box center [422, 312] width 49 height 49
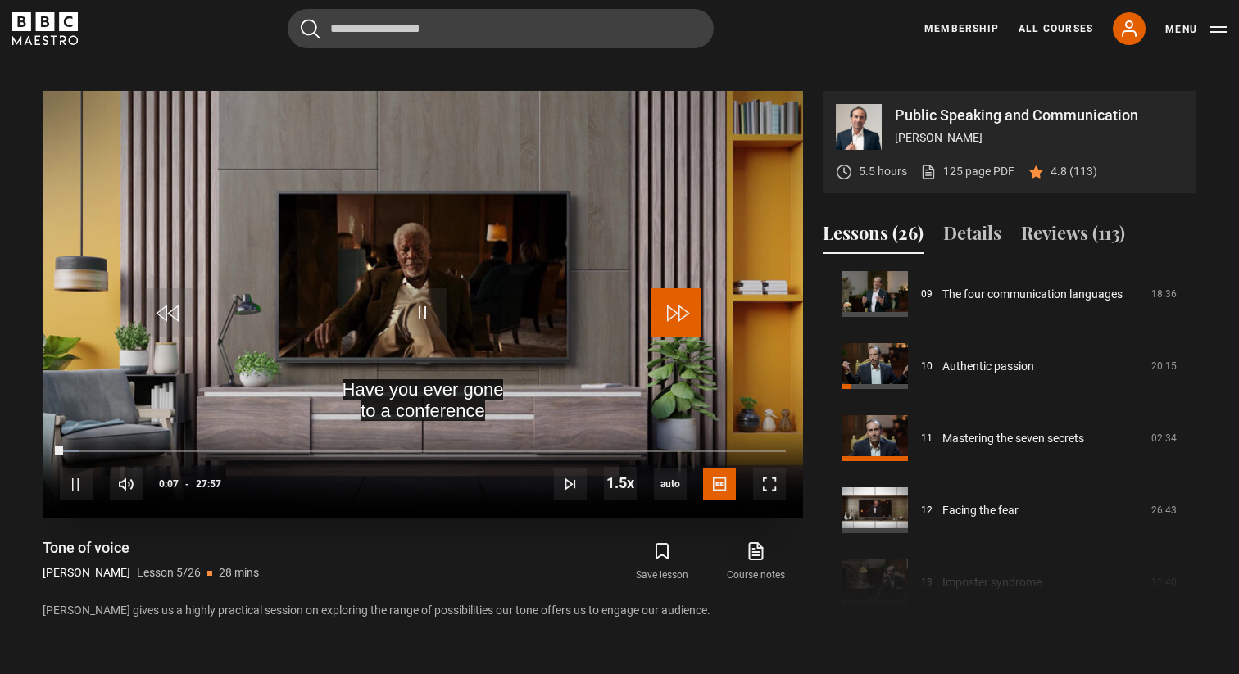
click at [683, 320] on span "Video Player" at bounding box center [676, 312] width 49 height 49
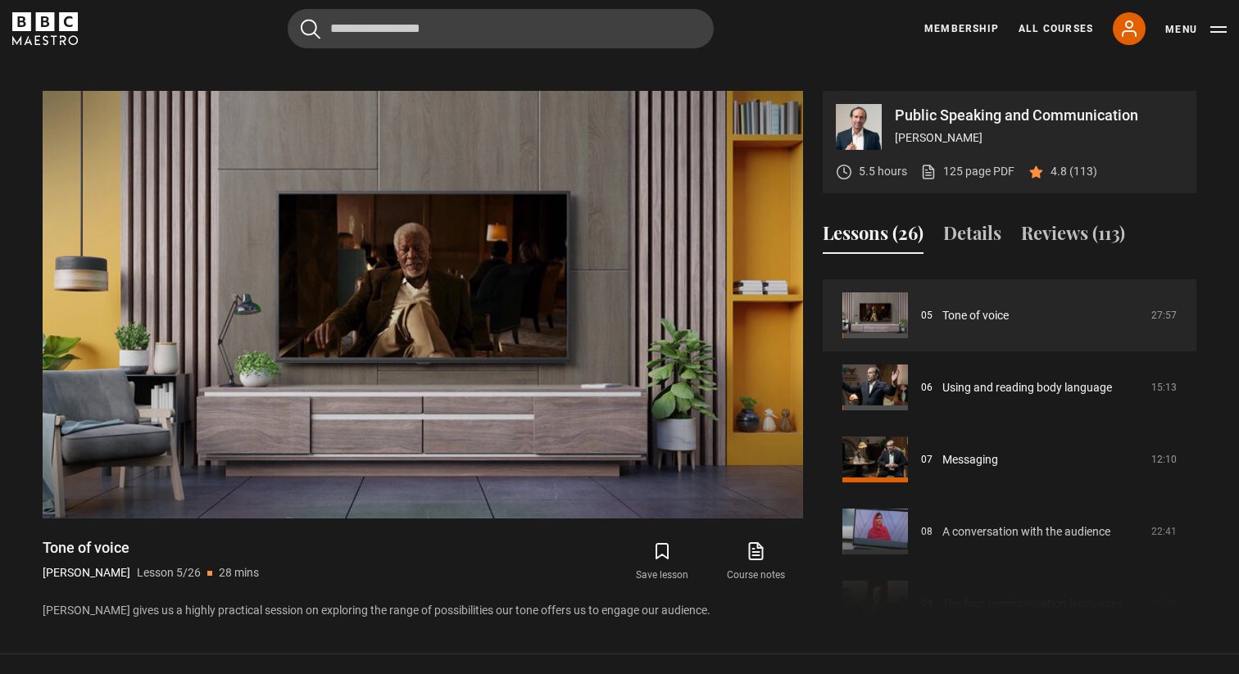
scroll to position [332, 0]
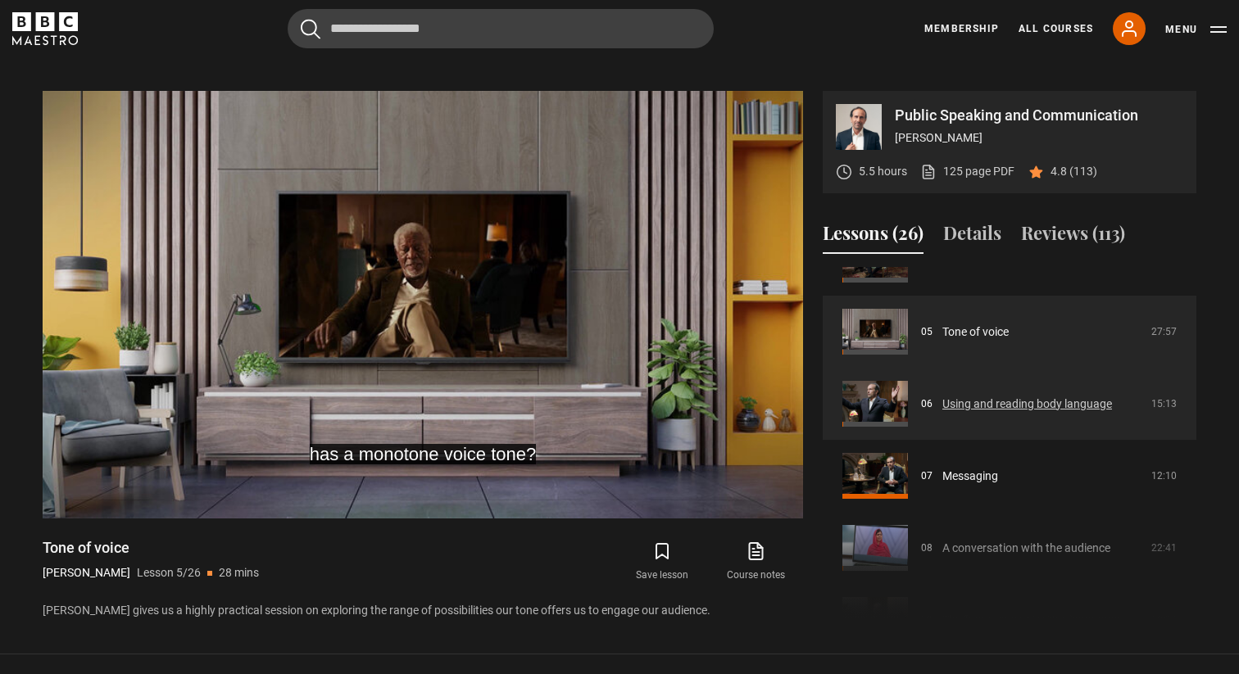
click at [1065, 411] on link "Using and reading body language" at bounding box center [1027, 404] width 170 height 17
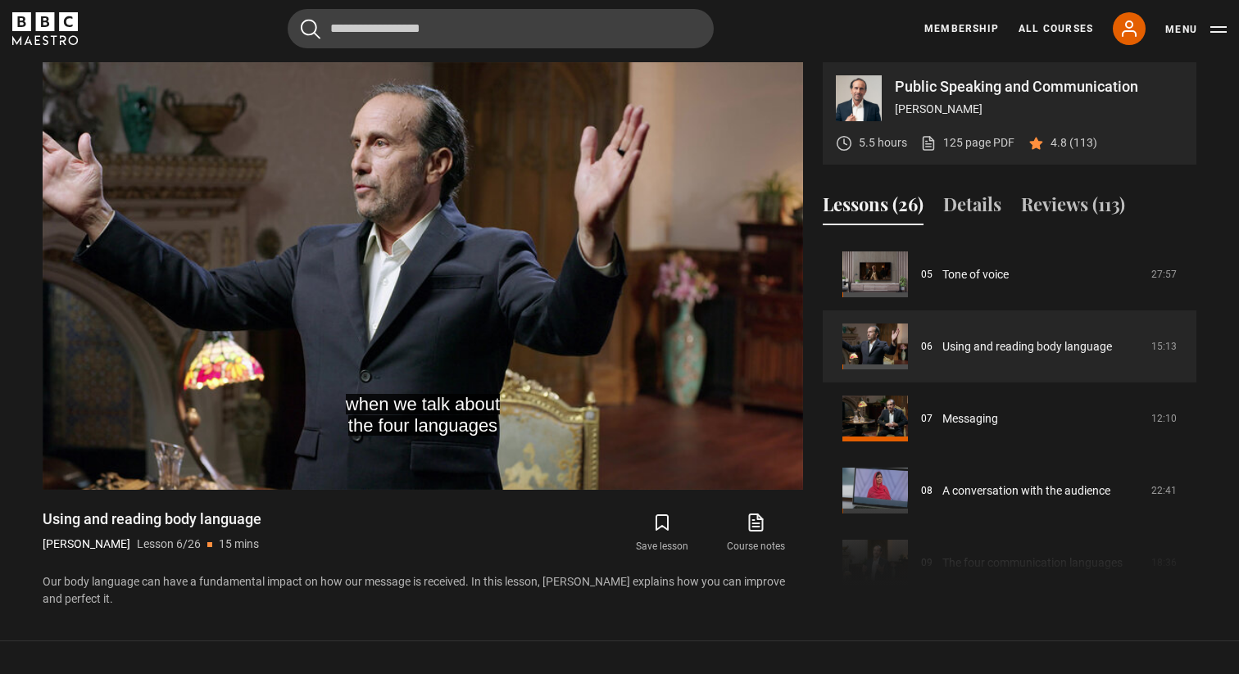
scroll to position [695, 0]
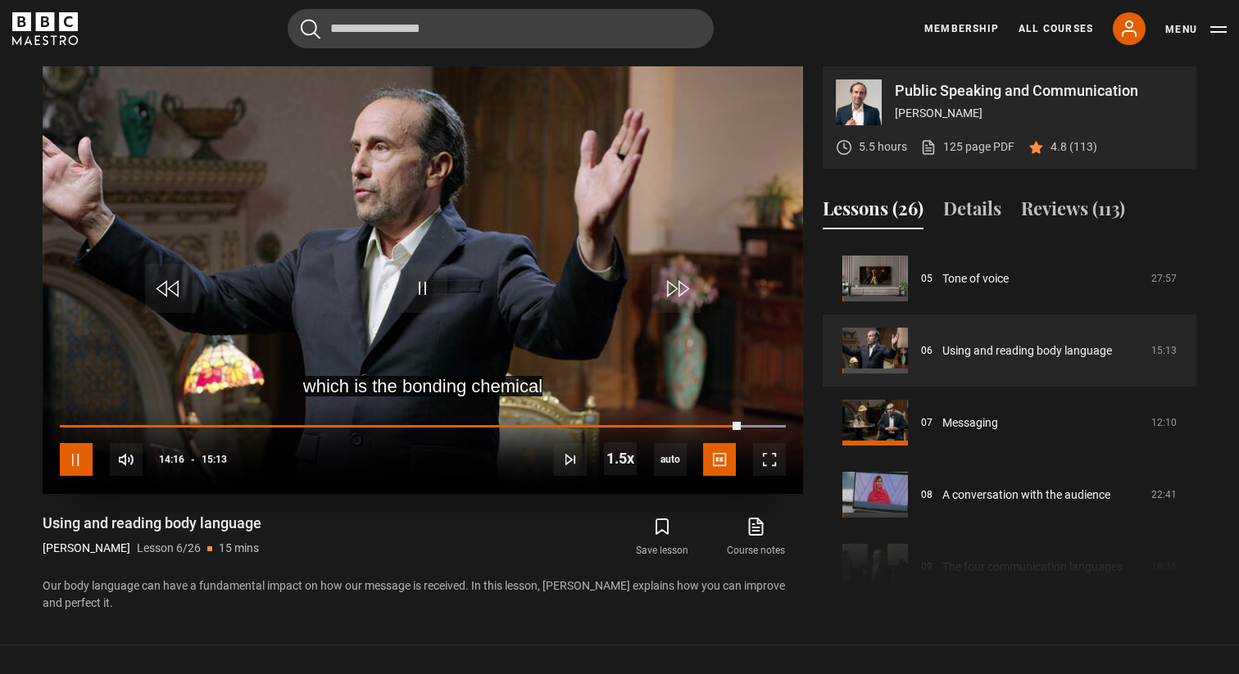
click at [83, 468] on span "Video Player" at bounding box center [76, 459] width 33 height 33
click at [432, 302] on span "Video Player" at bounding box center [422, 288] width 49 height 49
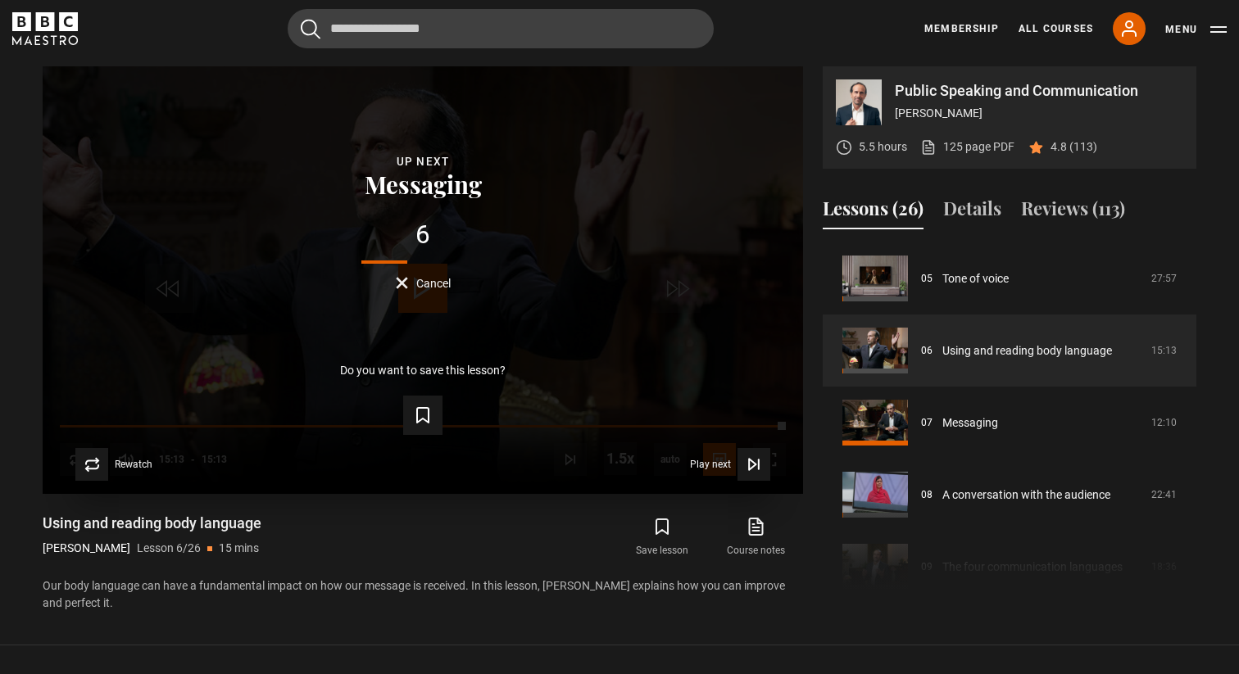
click at [399, 281] on button "Cancel" at bounding box center [423, 283] width 55 height 12
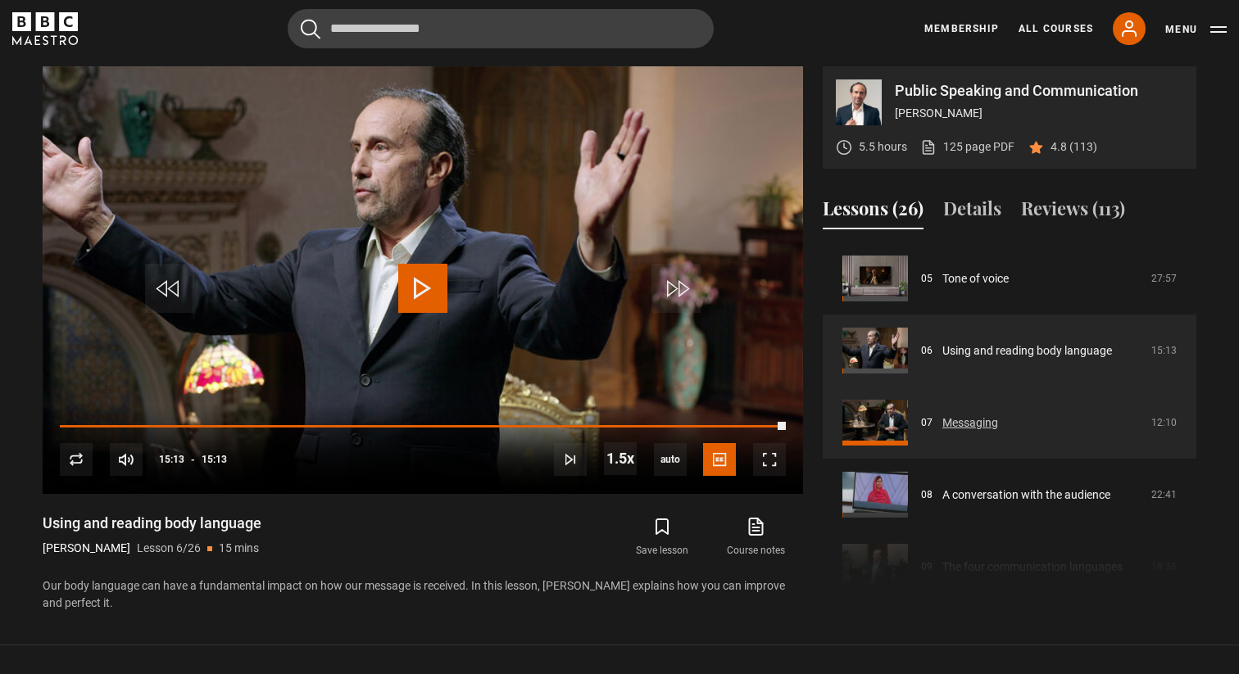
click at [982, 425] on link "Messaging" at bounding box center [970, 423] width 56 height 17
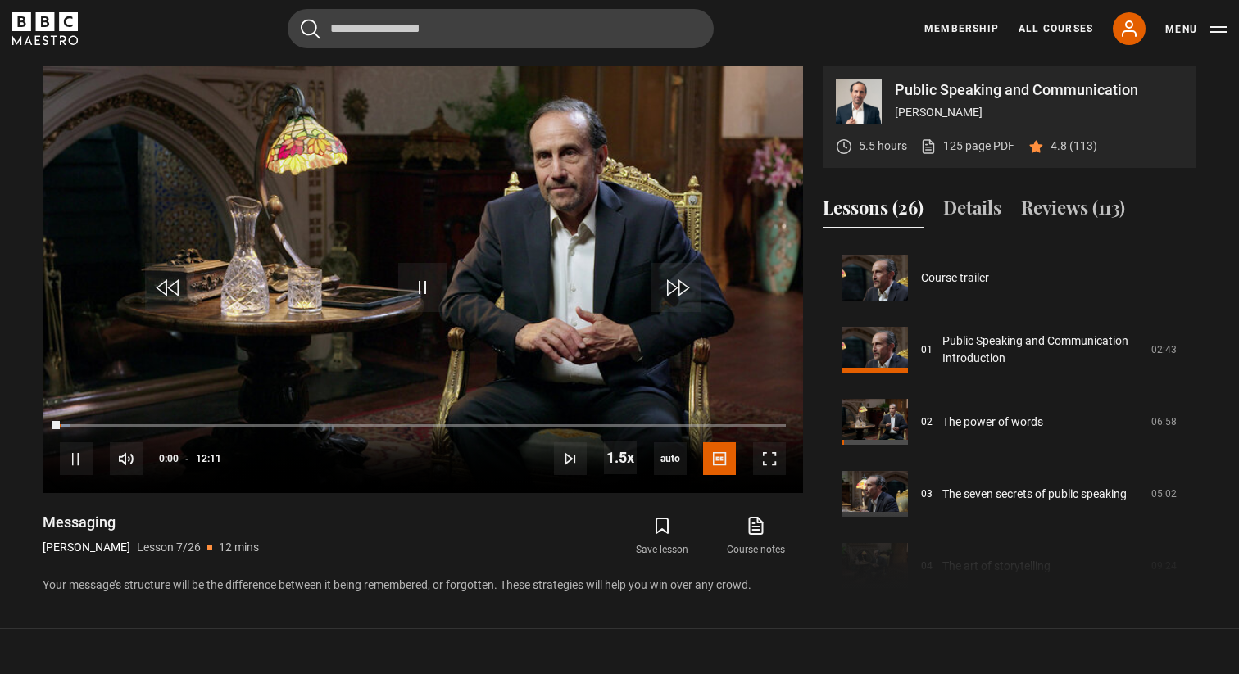
scroll to position [433, 0]
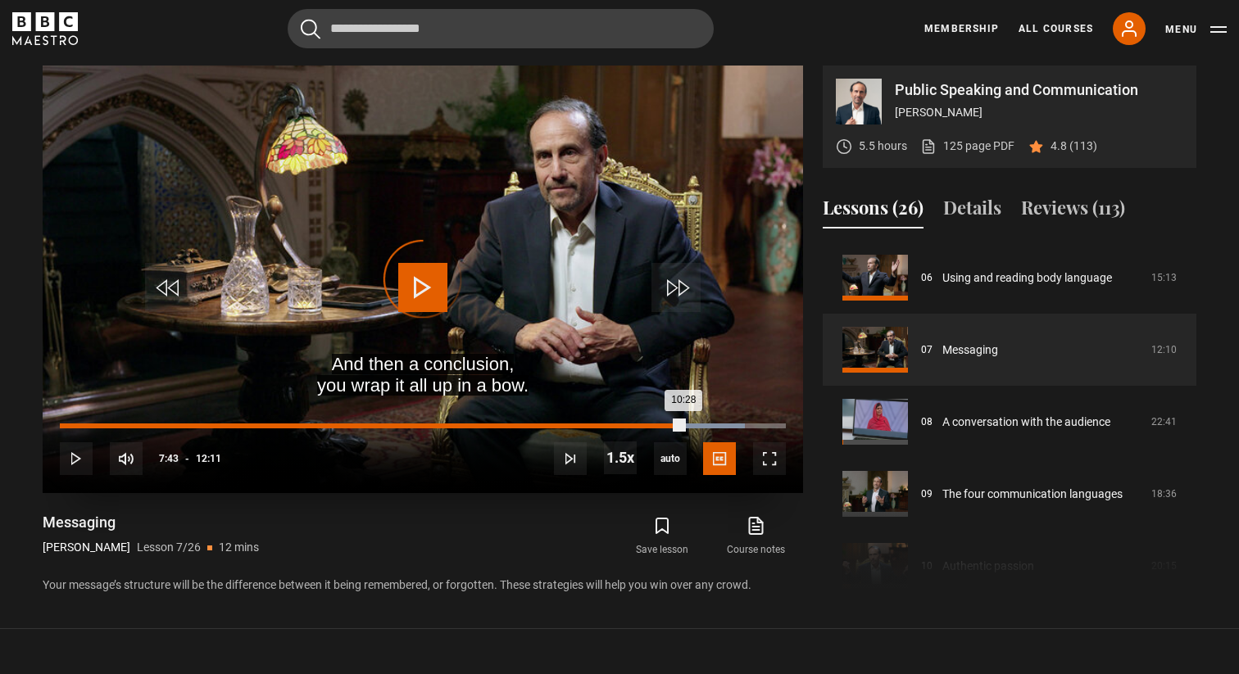
click at [520, 427] on div "07:42" at bounding box center [521, 426] width 2 height 5
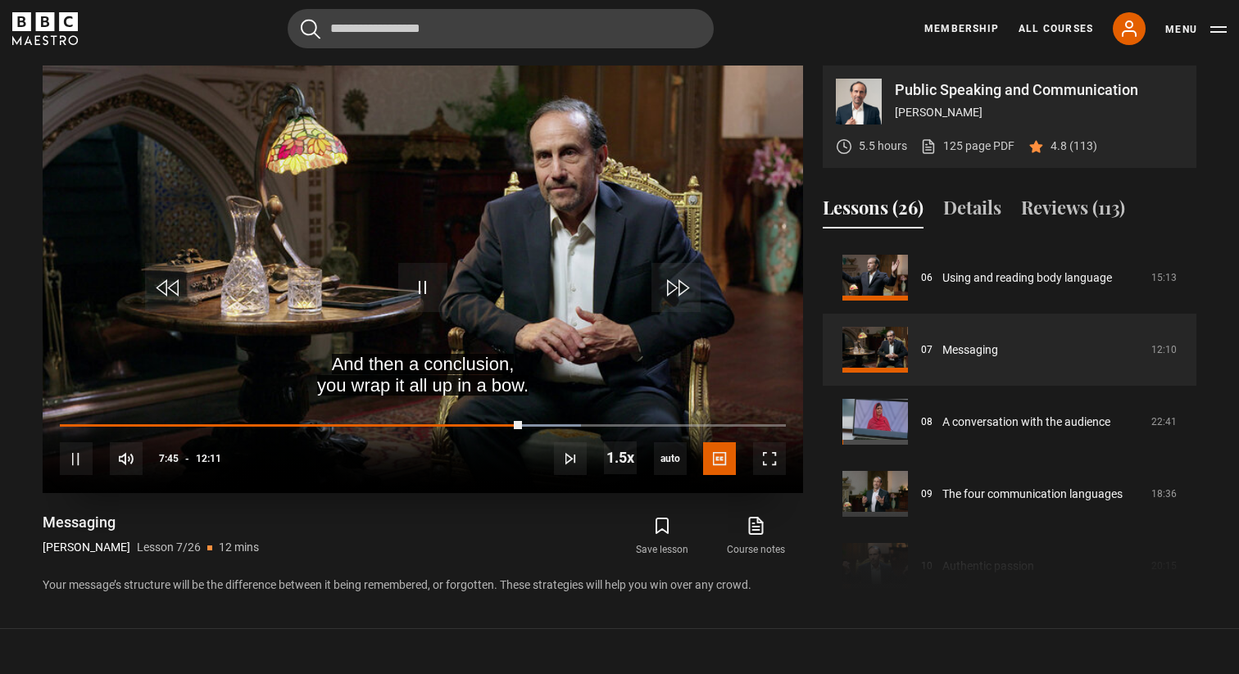
click at [570, 422] on div "10s Skip Back 10 seconds Pause 10s Skip Forward 10 seconds Loaded : 71.82% 08:2…" at bounding box center [423, 448] width 761 height 91
click at [602, 420] on div "10s Skip Back 10 seconds Pause 10s Skip Forward 10 seconds Loaded : 72.50% 08:2…" at bounding box center [423, 448] width 761 height 91
click at [581, 429] on div "10s Skip Back 10 seconds Pause 10s Skip Forward 10 seconds Loaded : 72.50% 08:5…" at bounding box center [423, 448] width 761 height 91
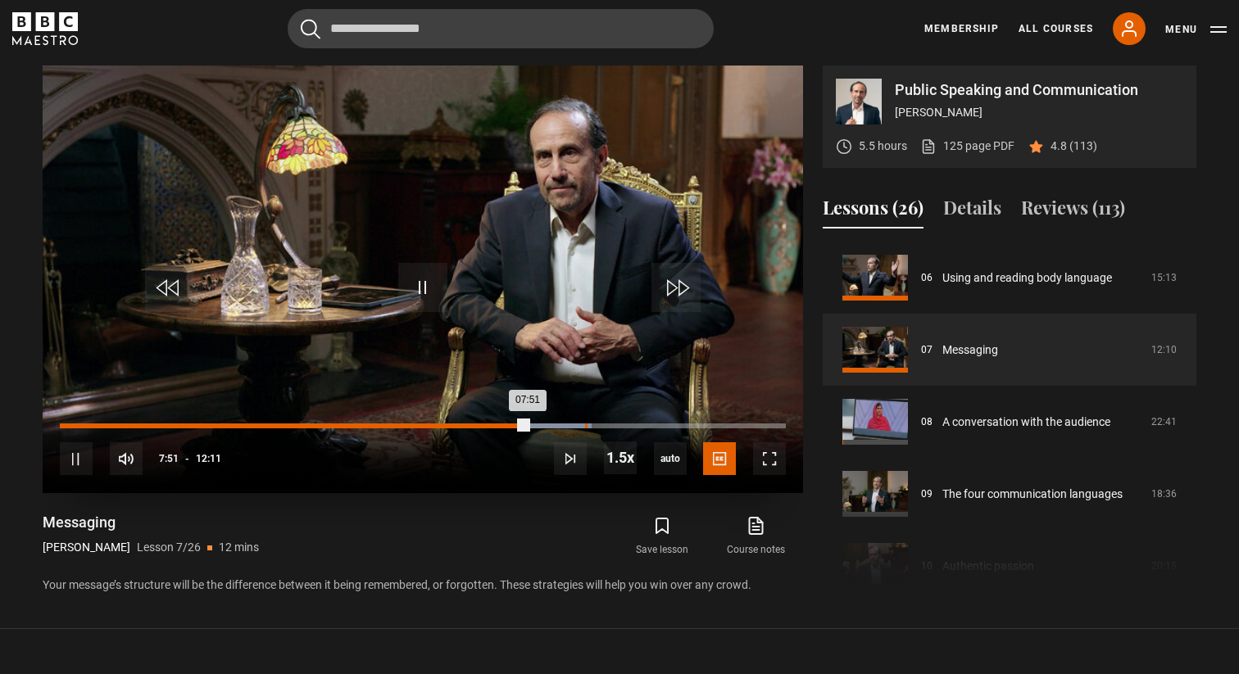
click at [585, 426] on div "Loaded : 73.19% 08:48 07:51" at bounding box center [423, 426] width 726 height 5
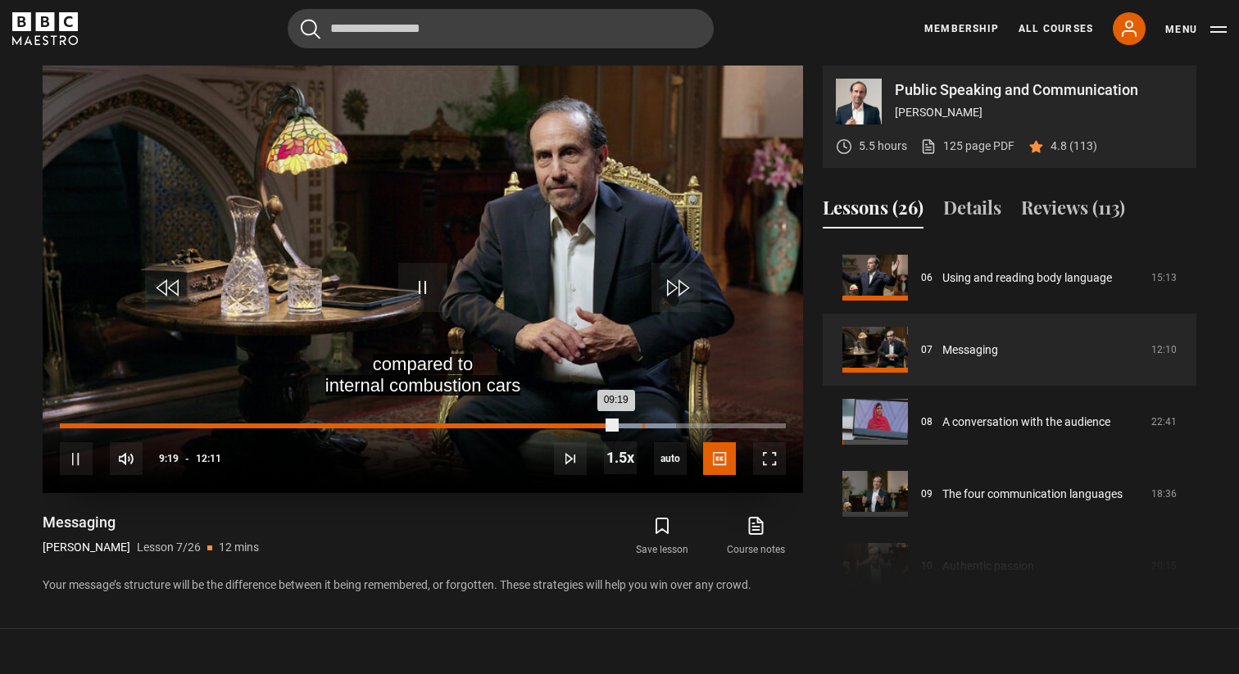
click at [642, 425] on div "Loaded : 84.82% 09:46 09:19" at bounding box center [423, 426] width 726 height 5
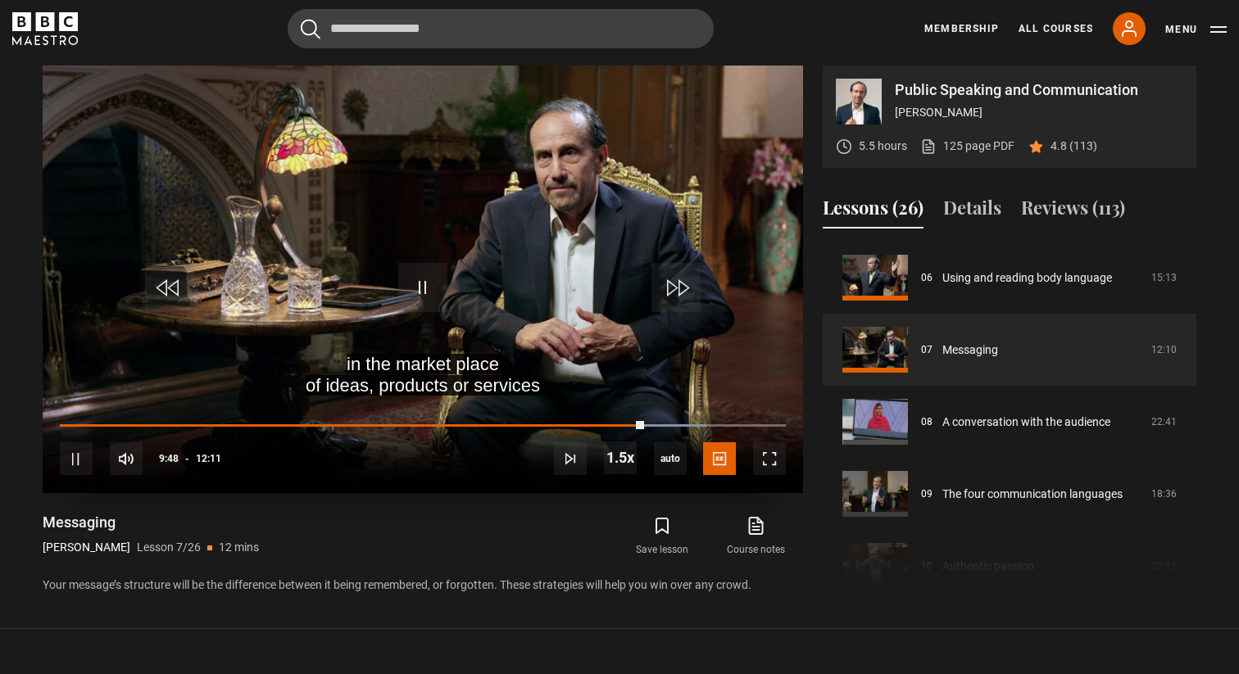
click at [665, 422] on div "10s Skip Back 10 seconds Pause 10s Skip Forward 10 seconds Loaded : 88.92% 10:0…" at bounding box center [423, 448] width 761 height 91
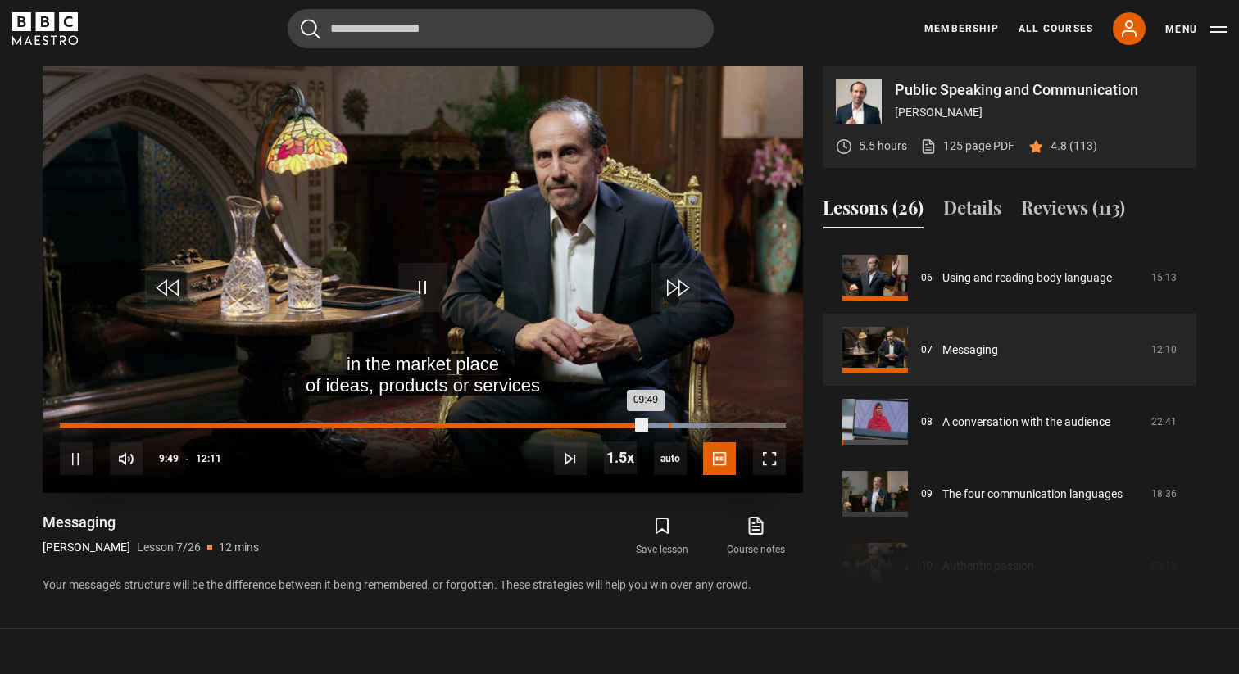
click at [669, 424] on div "Loaded : 88.92% 10:13 09:49" at bounding box center [423, 426] width 726 height 5
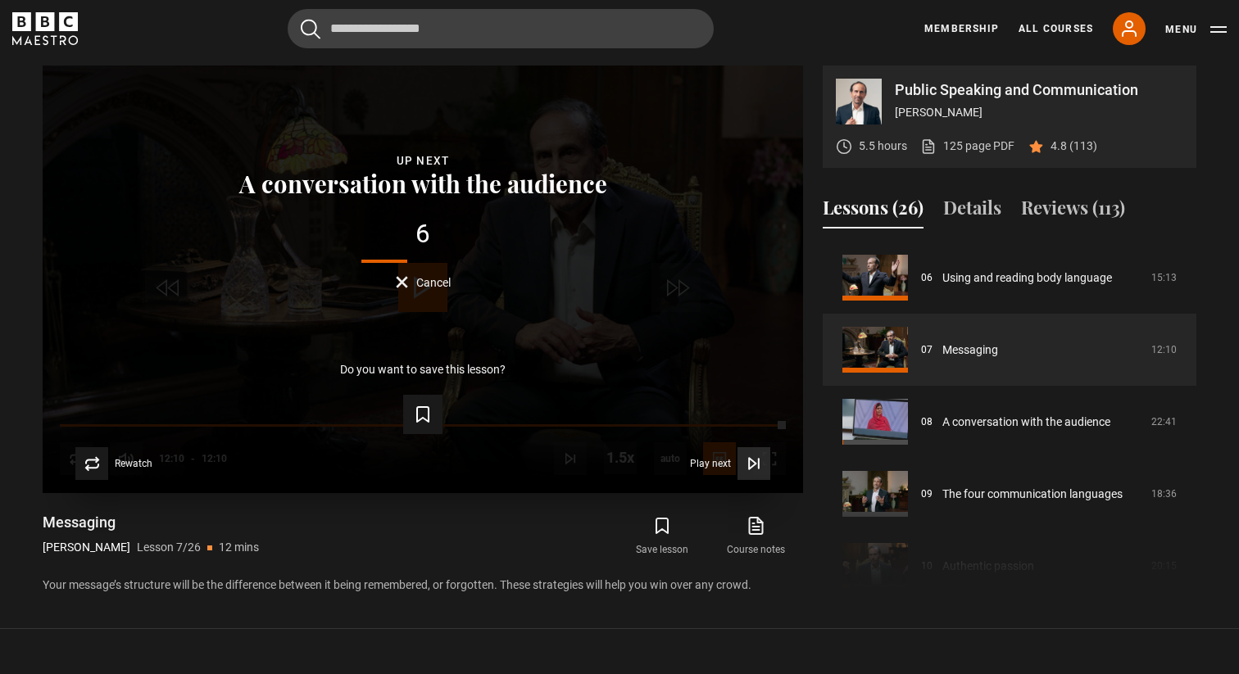
click at [703, 465] on span "Play next" at bounding box center [710, 464] width 41 height 10
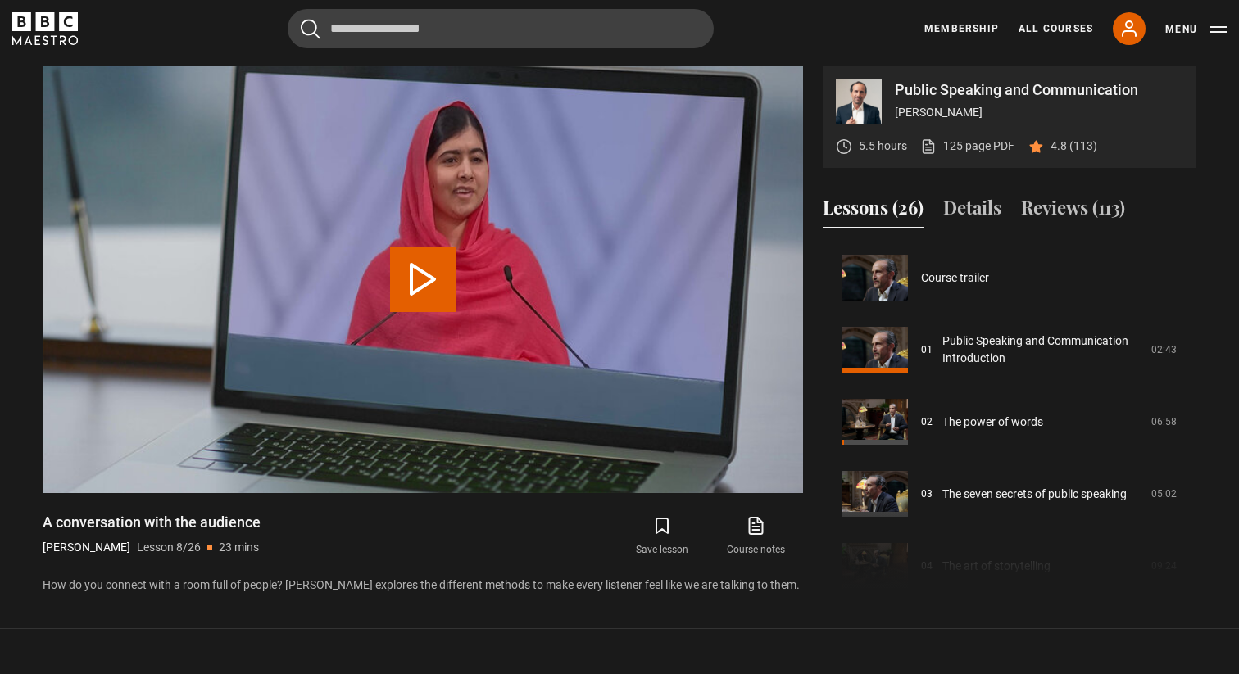
scroll to position [505, 0]
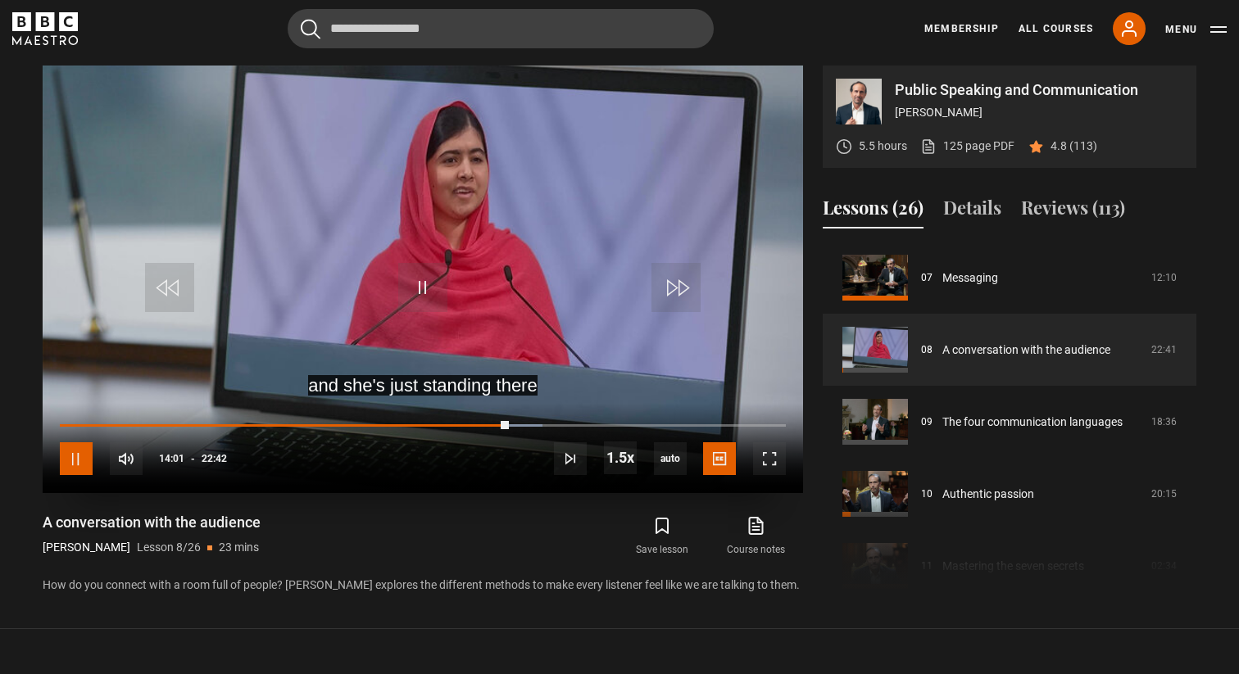
click at [79, 453] on span "Video Player" at bounding box center [76, 459] width 33 height 33
click at [88, 457] on span "Video Player" at bounding box center [76, 459] width 33 height 33
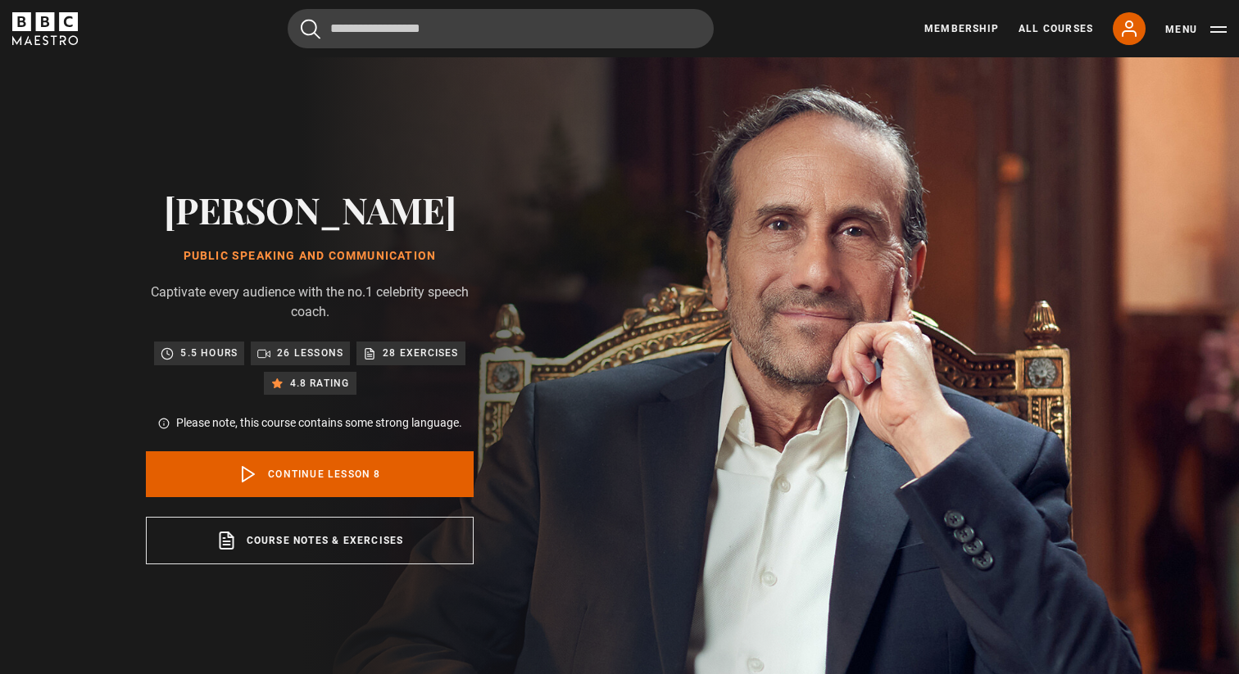
scroll to position [505, 0]
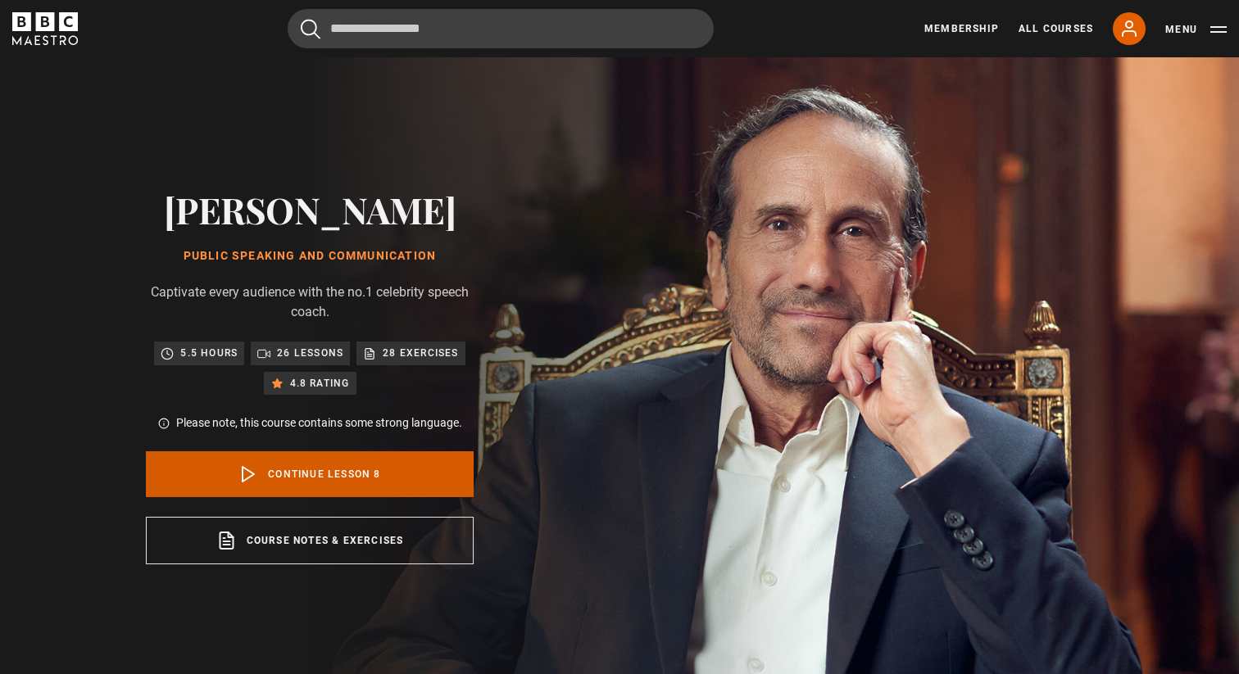
click at [372, 475] on link "Continue lesson 8" at bounding box center [310, 475] width 328 height 46
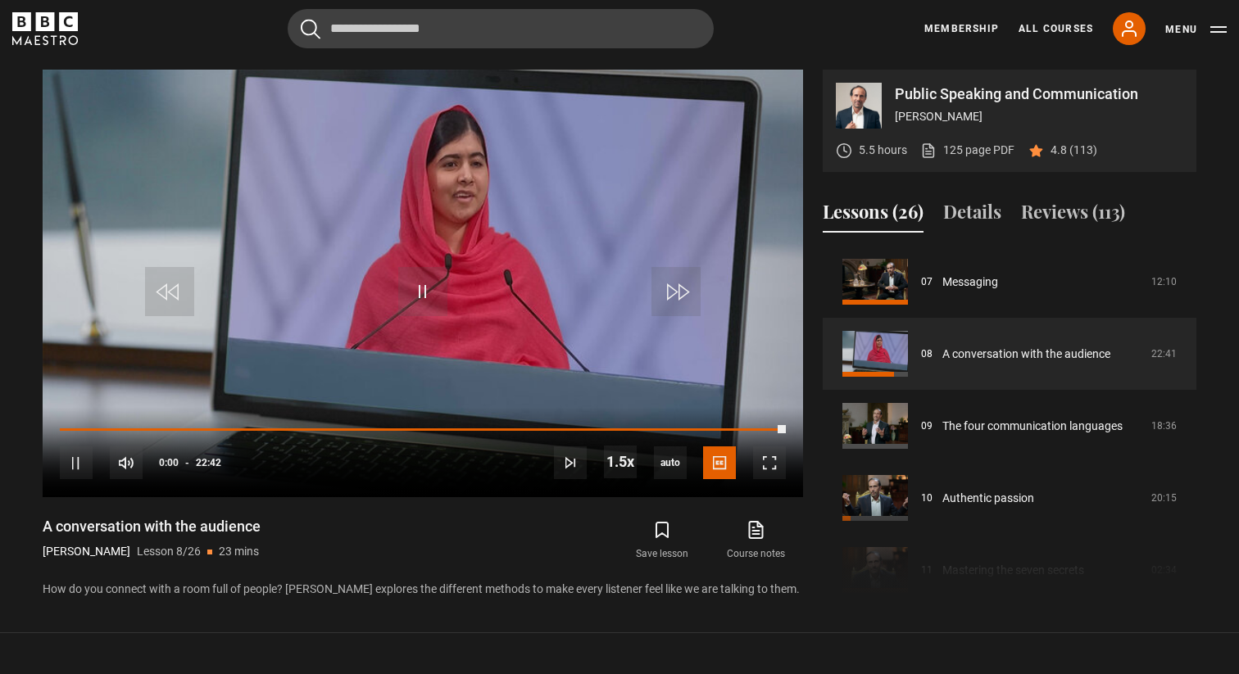
scroll to position [696, 0]
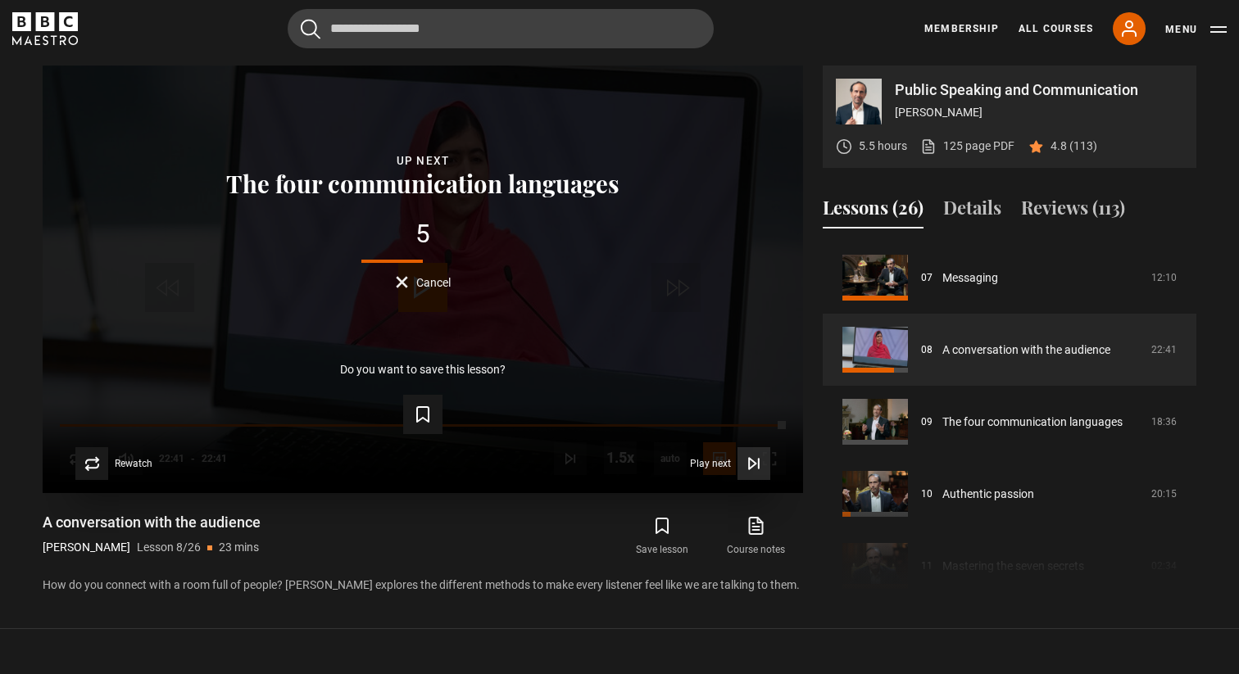
click at [715, 464] on span "Play next" at bounding box center [710, 464] width 41 height 10
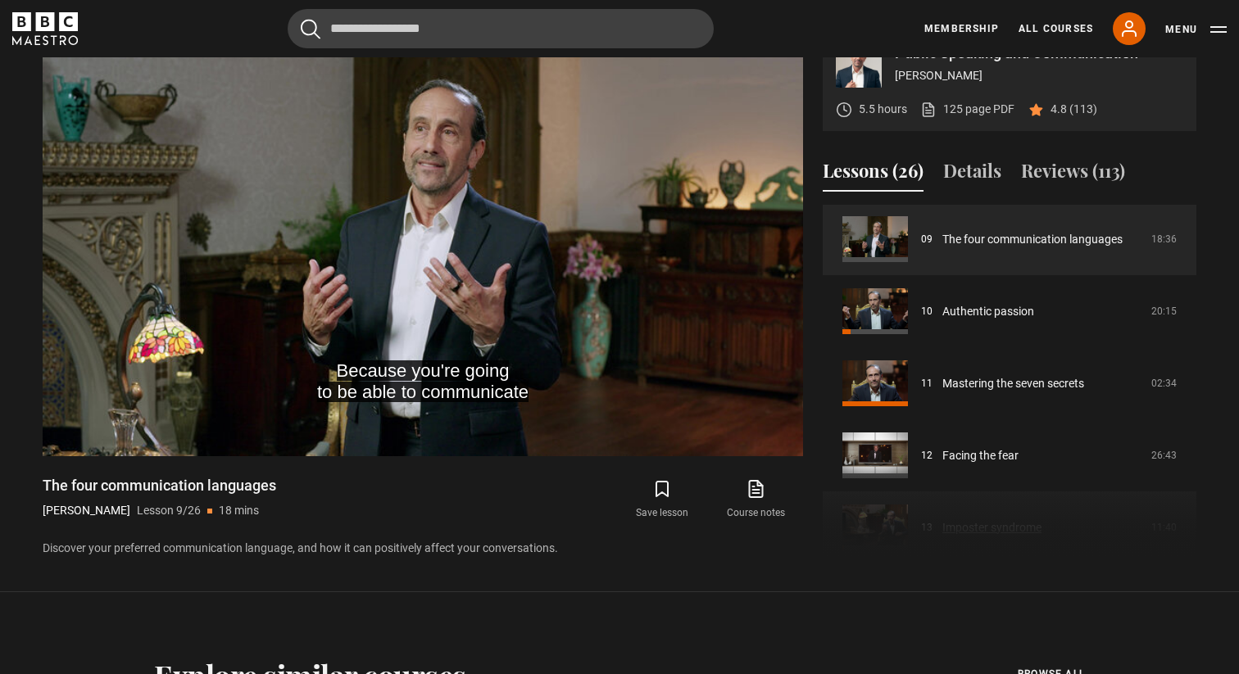
scroll to position [640, 0]
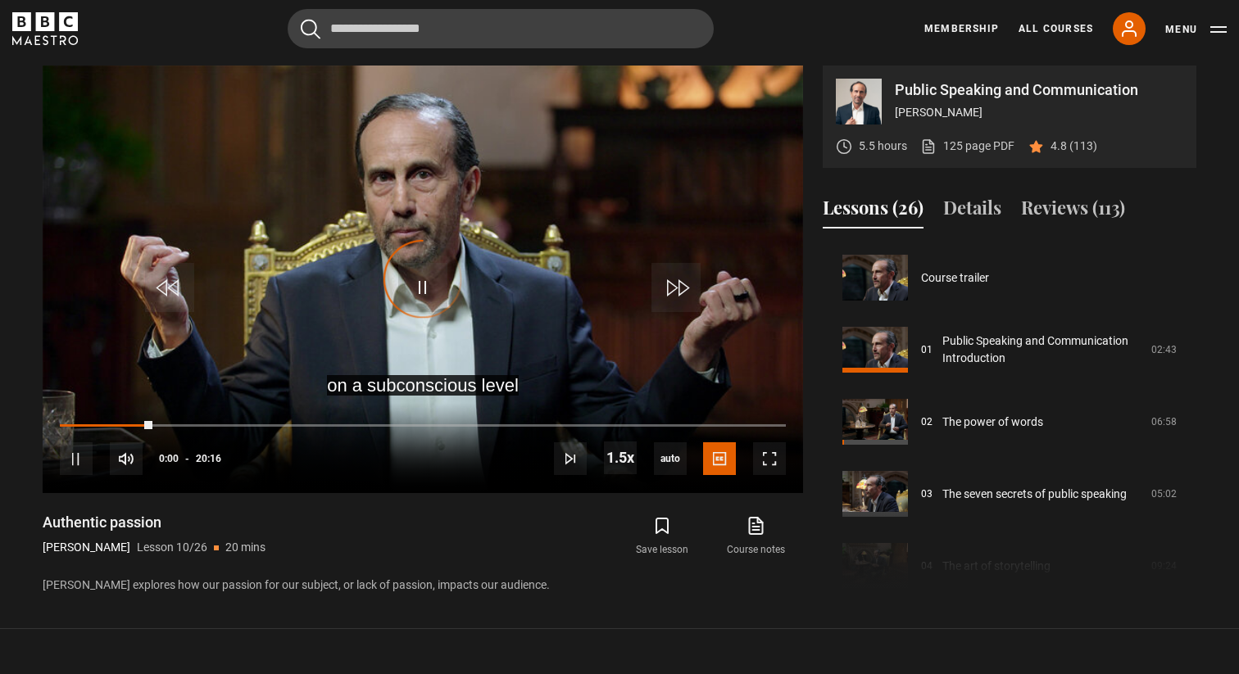
scroll to position [649, 0]
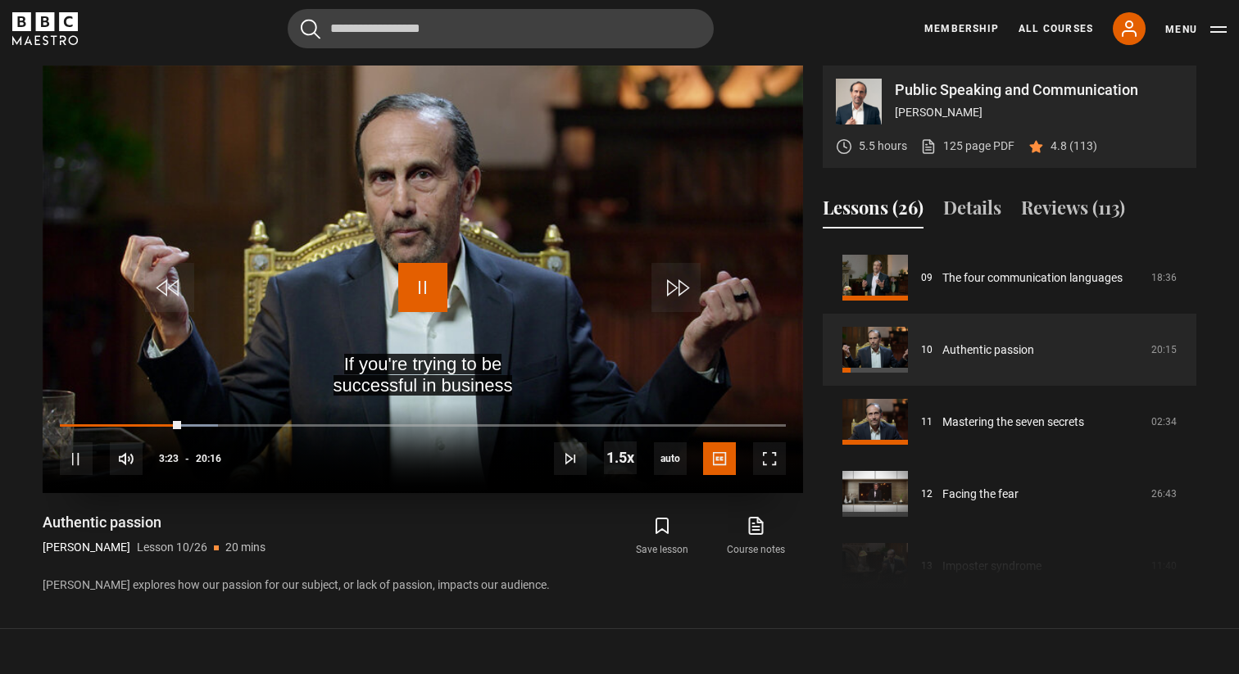
click at [420, 297] on span "Video Player" at bounding box center [422, 287] width 49 height 49
